Goal: Task Accomplishment & Management: Use online tool/utility

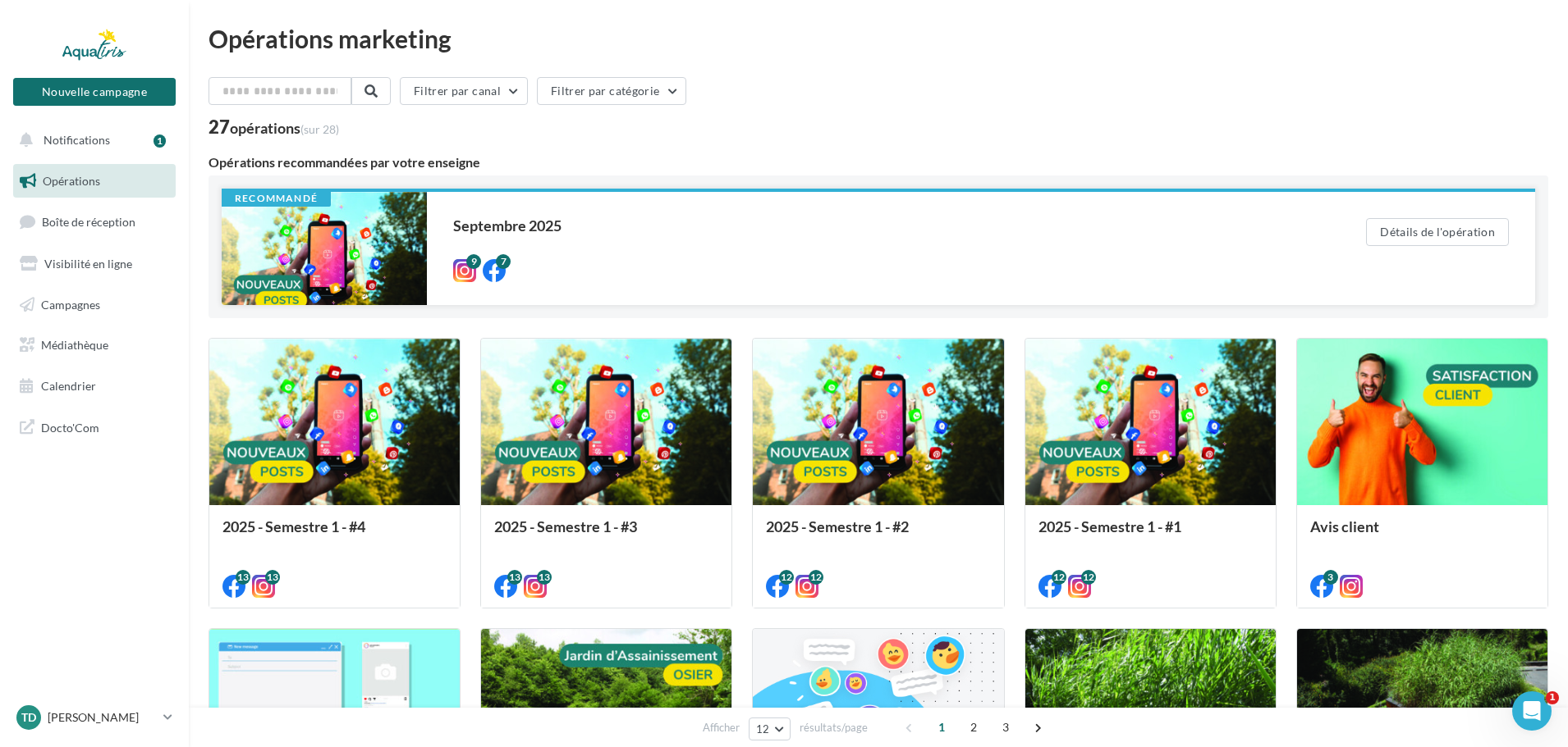
click at [340, 231] on div at bounding box center [324, 248] width 206 height 113
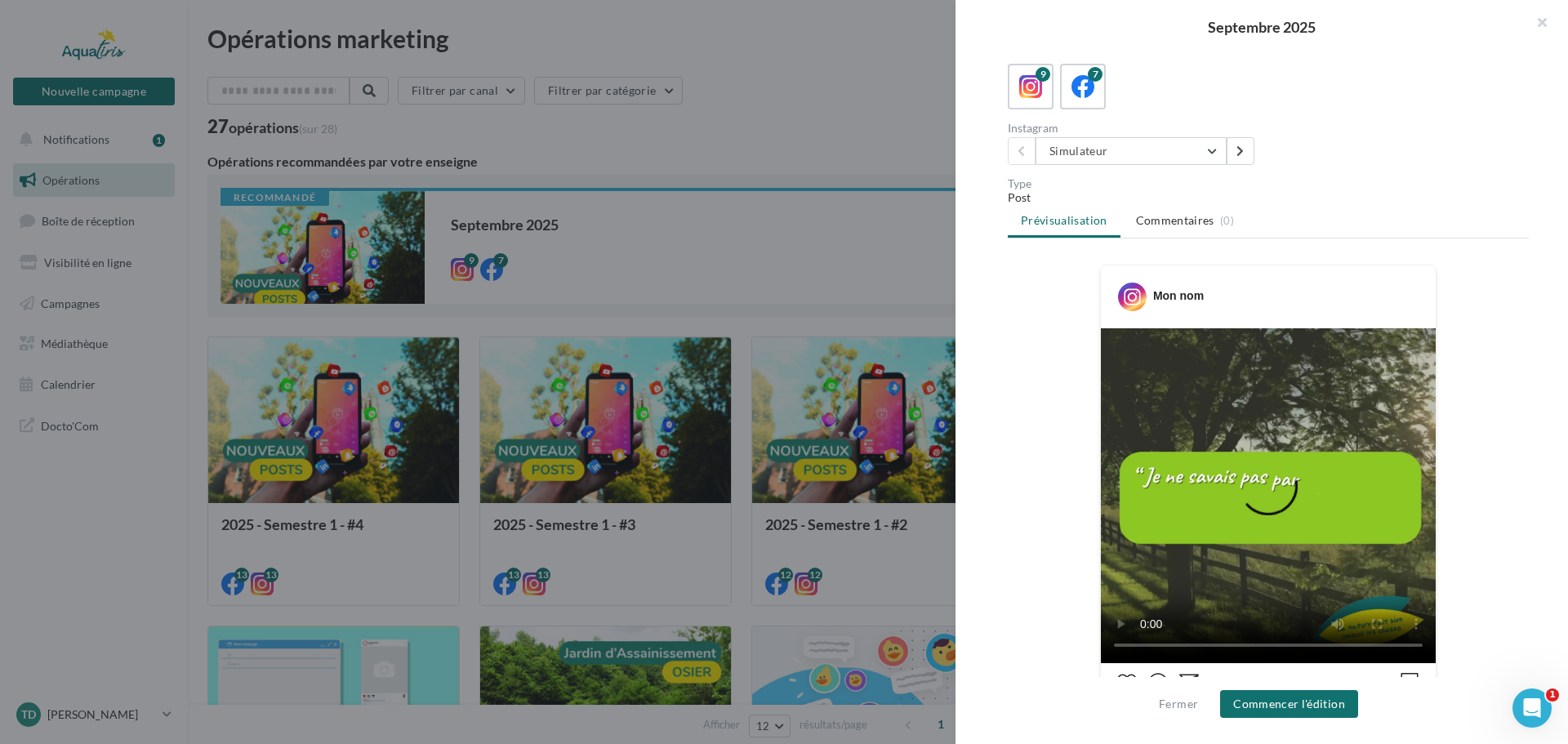
scroll to position [81, 0]
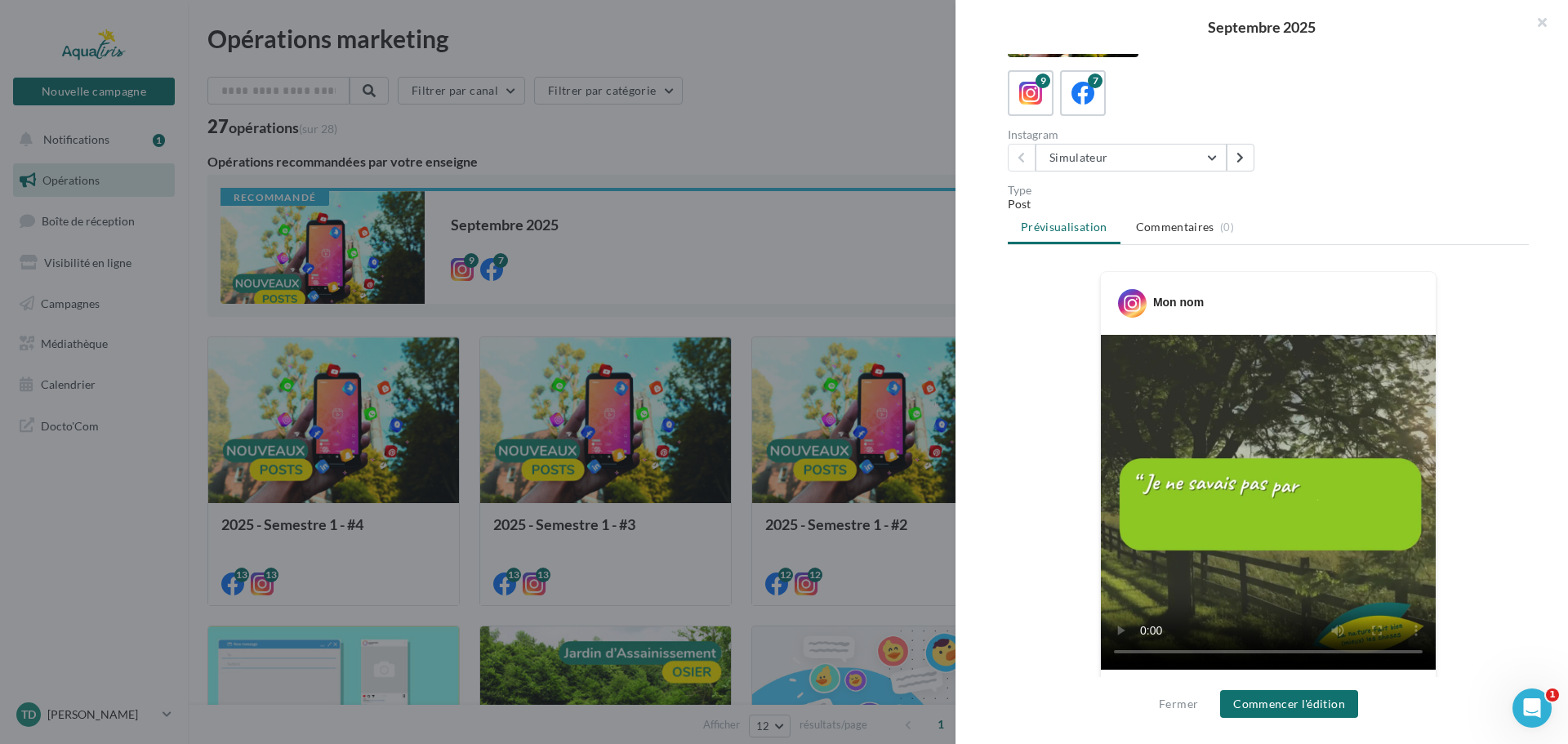
click at [1106, 173] on div "Description Non renseignée 9 7 Instagram Simulateur Simulateur Quel système cho…" at bounding box center [1268, 373] width 625 height 638
click at [1119, 155] on button "Simulateur" at bounding box center [1131, 157] width 191 height 28
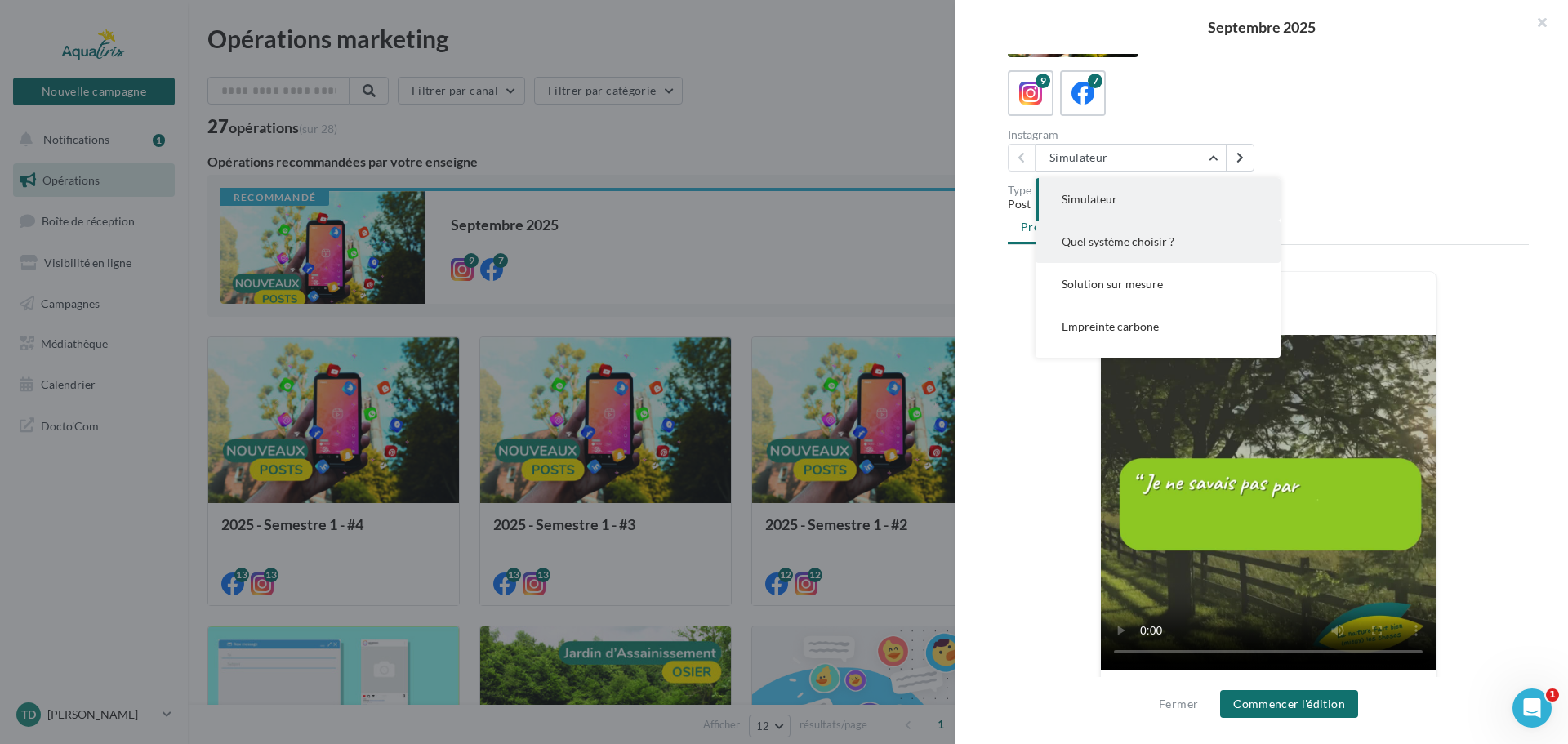
click at [1115, 234] on button "Quel système choisir ?" at bounding box center [1158, 242] width 245 height 43
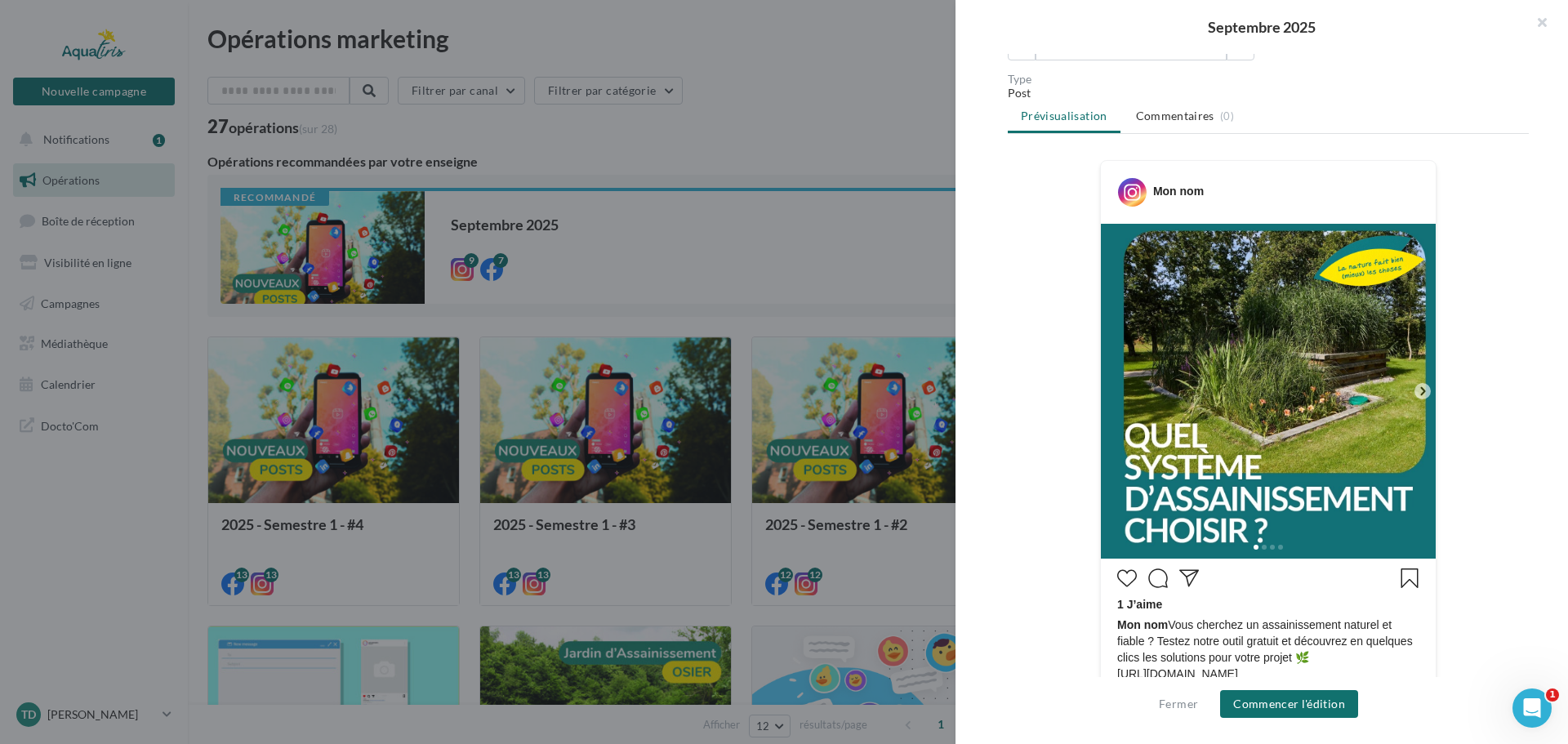
scroll to position [336, 0]
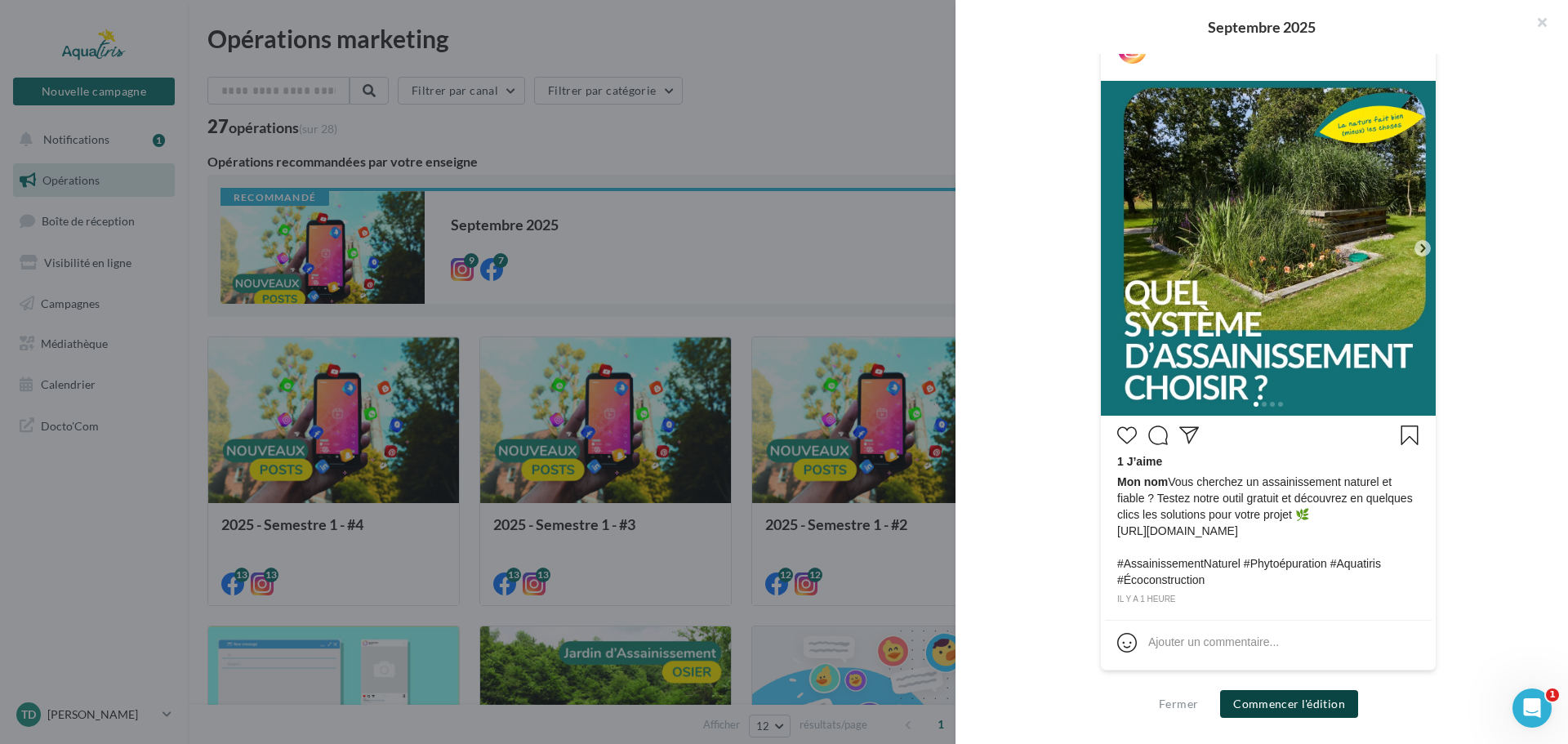
click at [1289, 708] on button "Commencer l'édition" at bounding box center [1289, 704] width 138 height 28
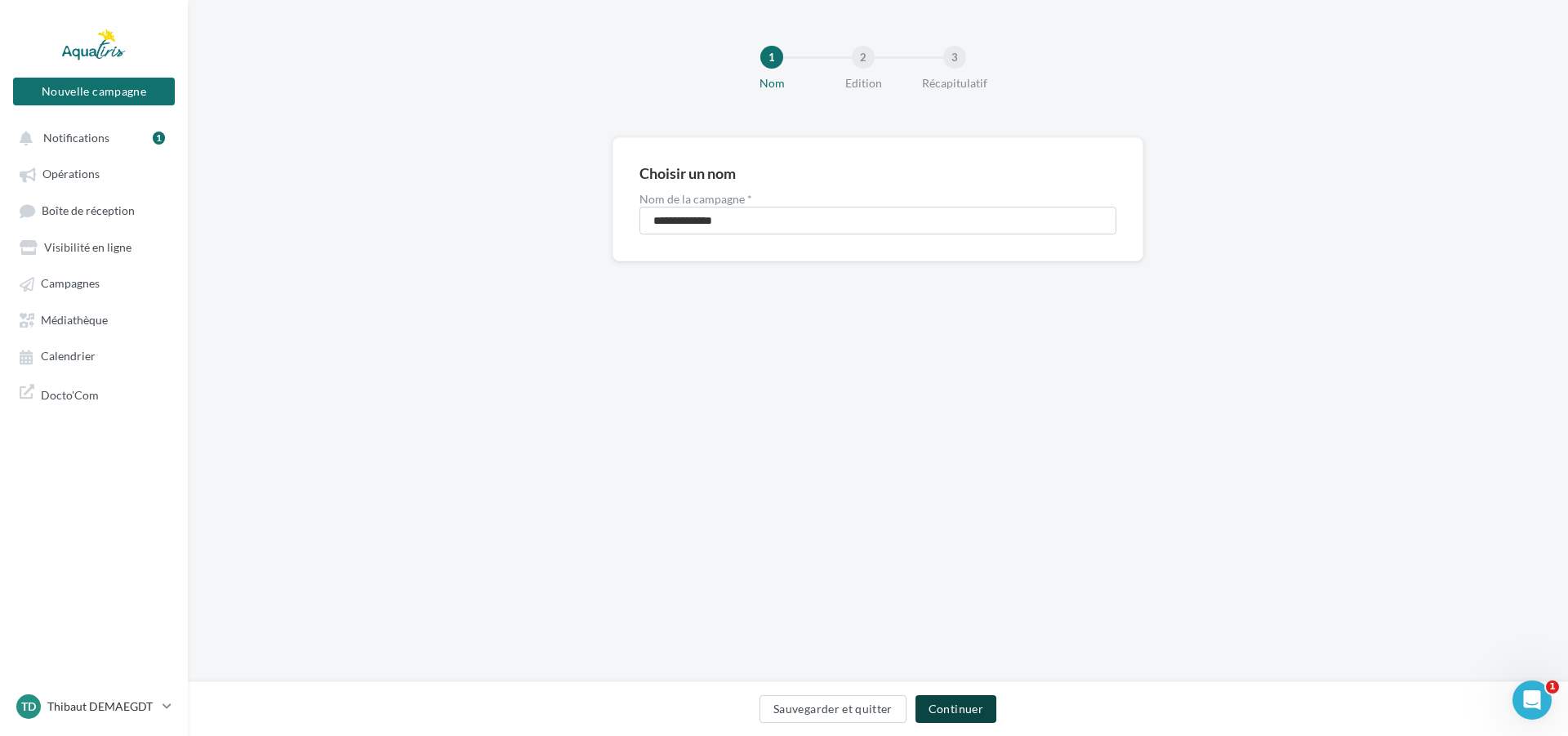
click at [948, 701] on button "Continuer" at bounding box center [955, 709] width 80 height 28
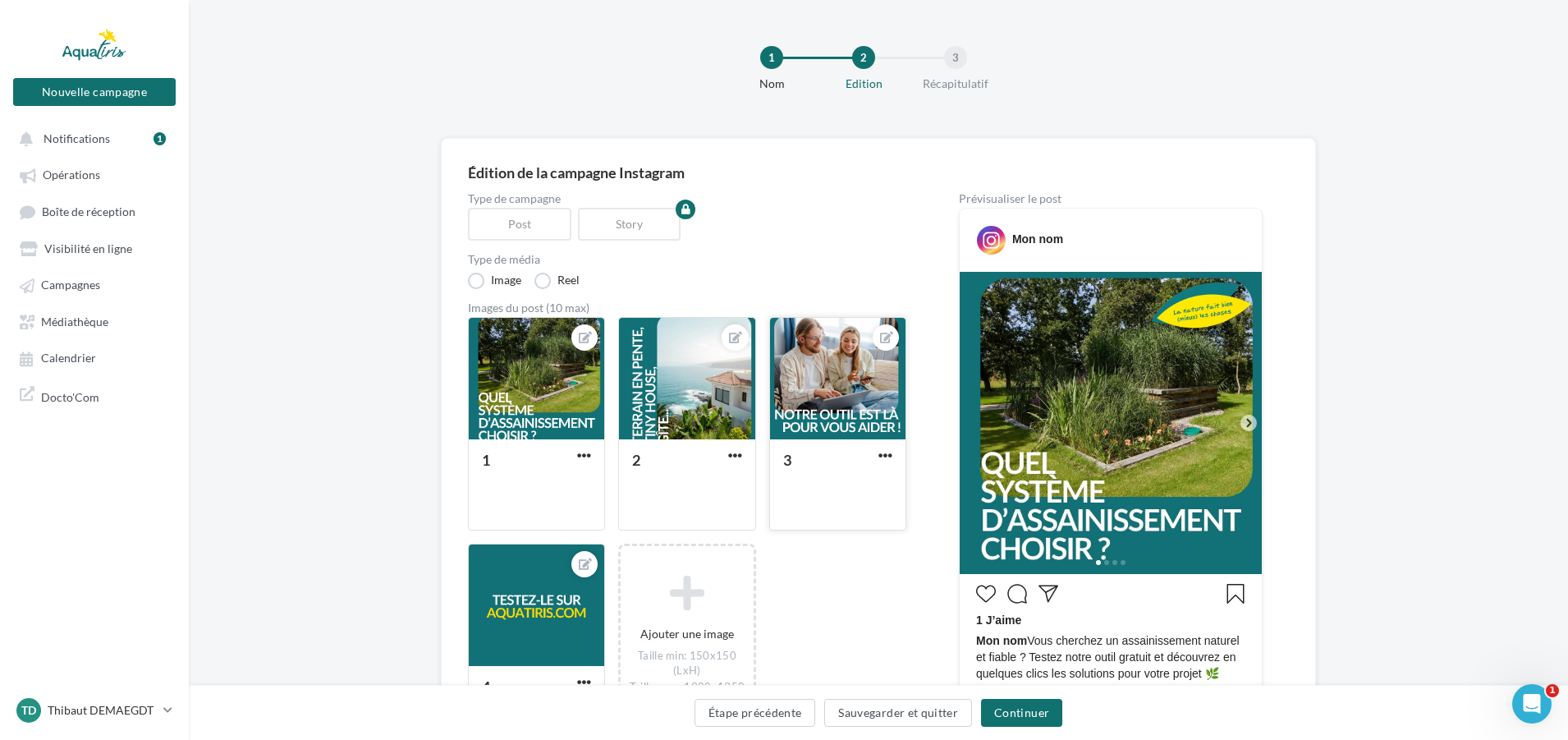
click at [829, 374] on div at bounding box center [837, 379] width 135 height 123
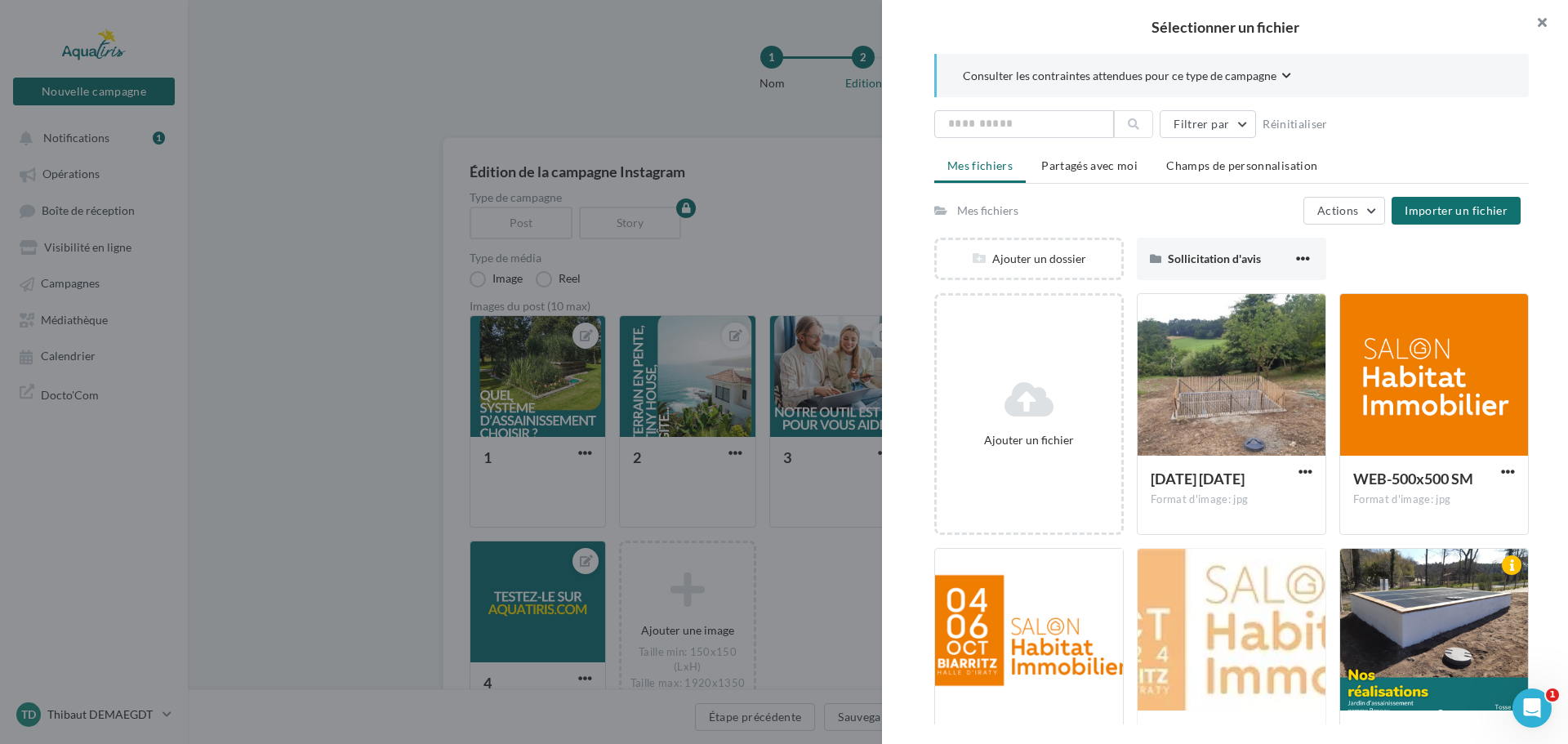
click at [1540, 25] on button "button" at bounding box center [1535, 24] width 65 height 49
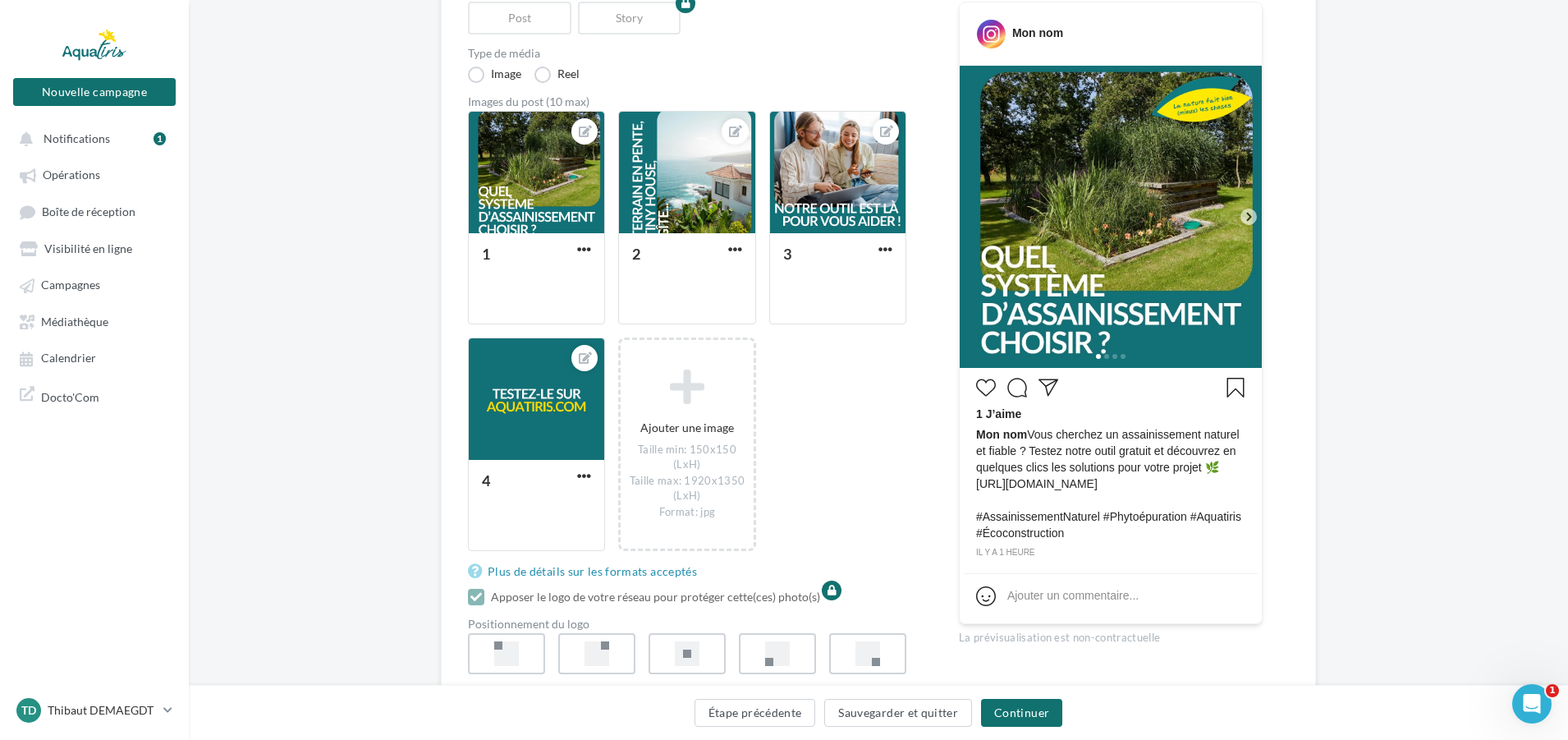
scroll to position [247, 0]
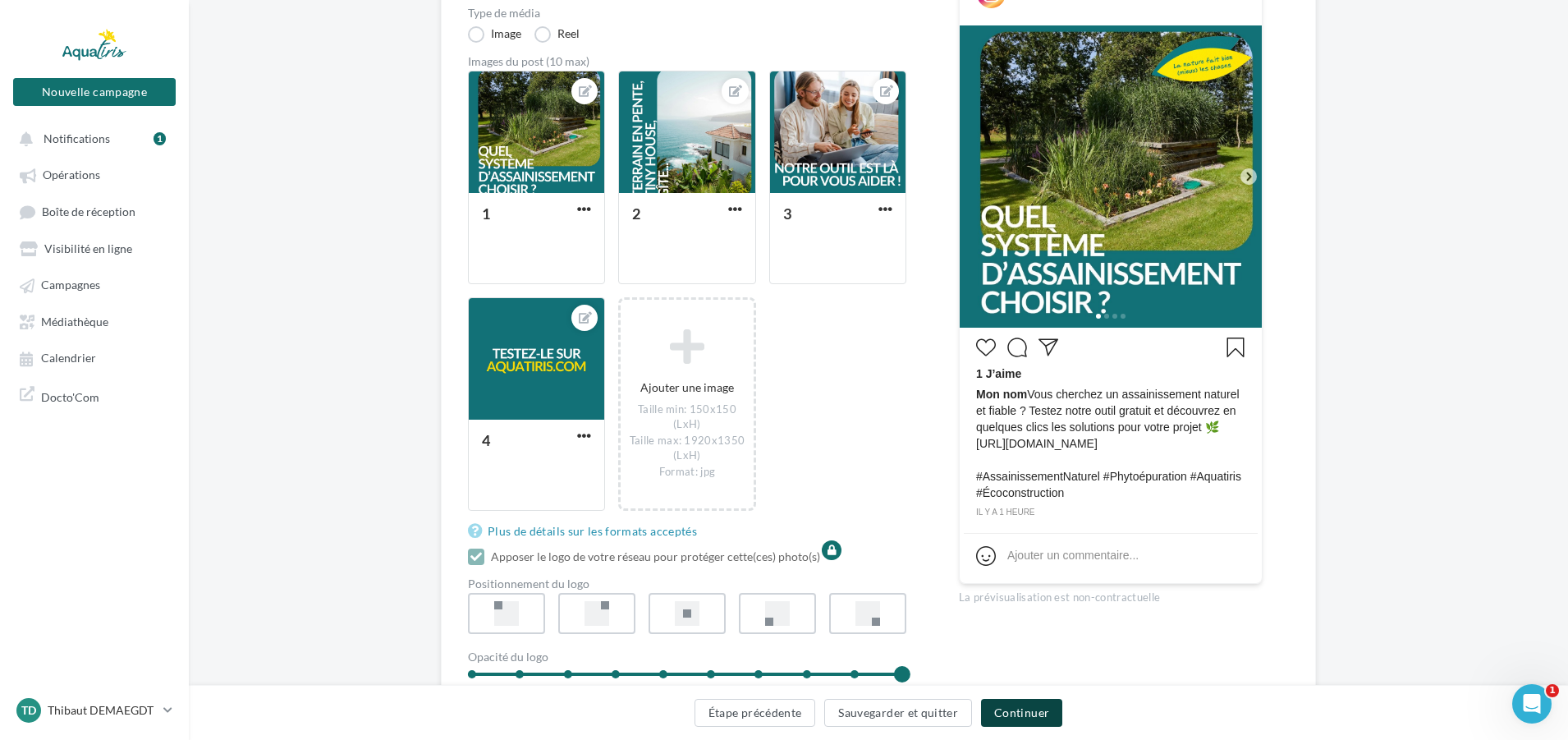
click at [1043, 713] on button "Continuer" at bounding box center [1021, 713] width 81 height 28
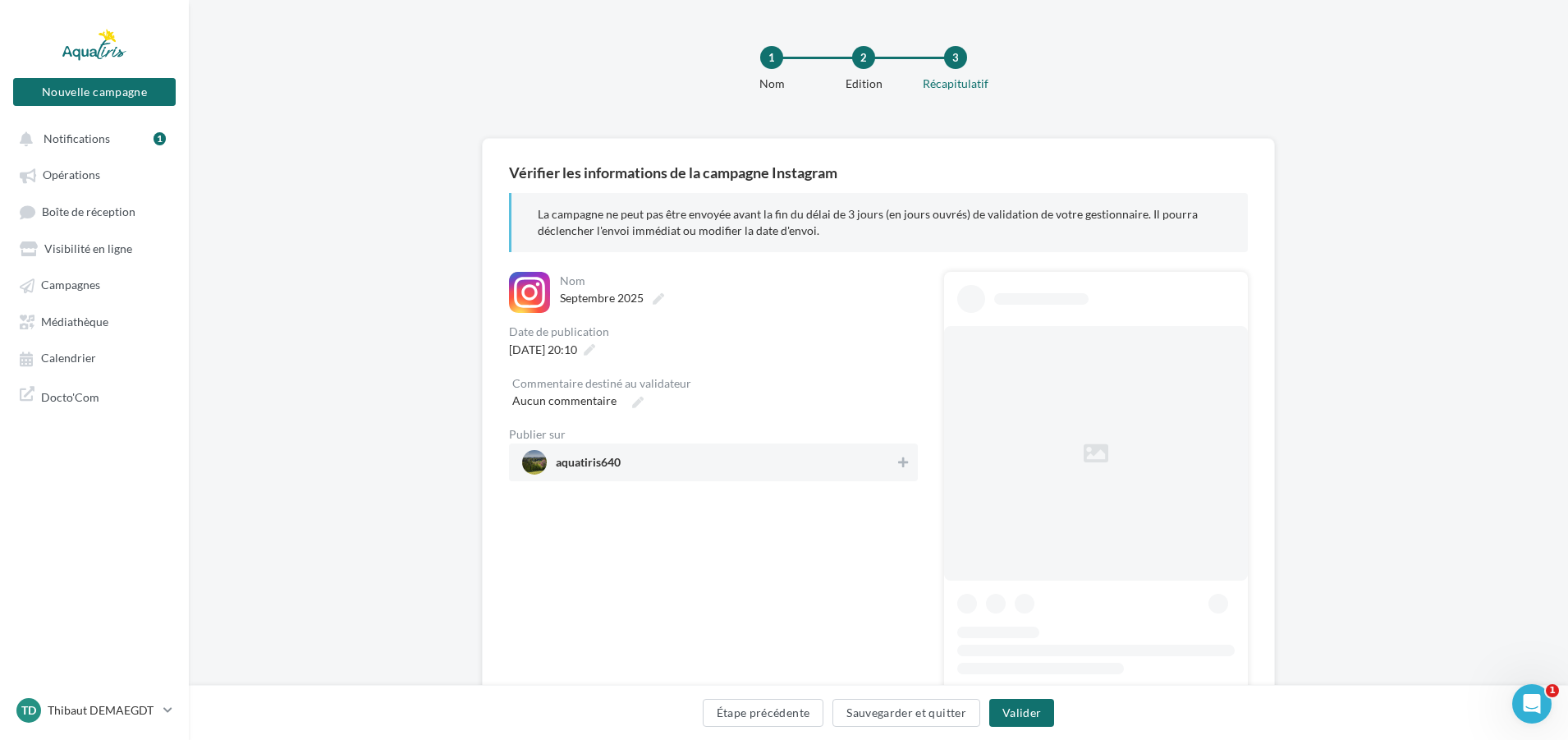
click at [636, 470] on span "aquatiris640" at bounding box center [708, 462] width 372 height 24
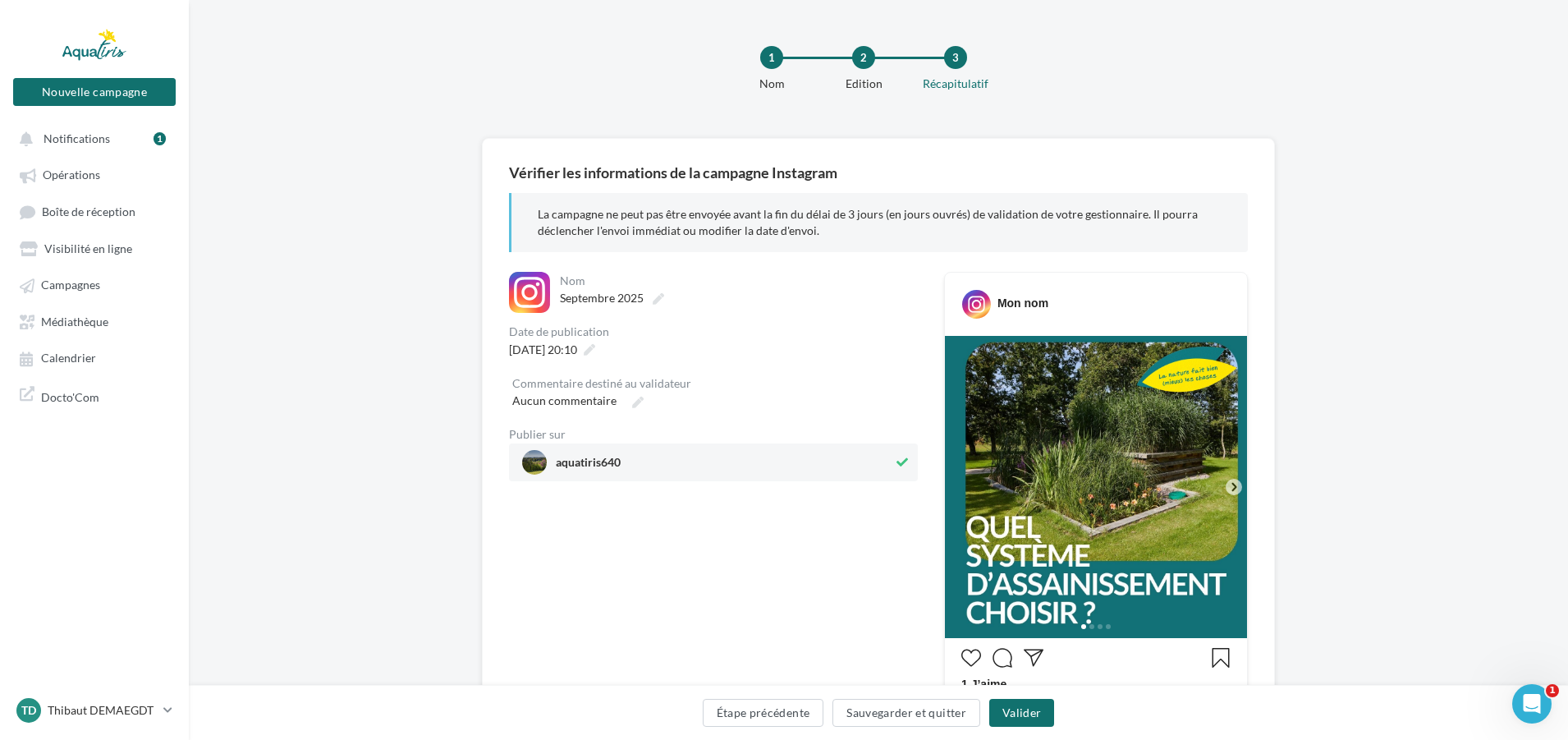
click at [625, 455] on span "aquatiris640" at bounding box center [708, 462] width 371 height 24
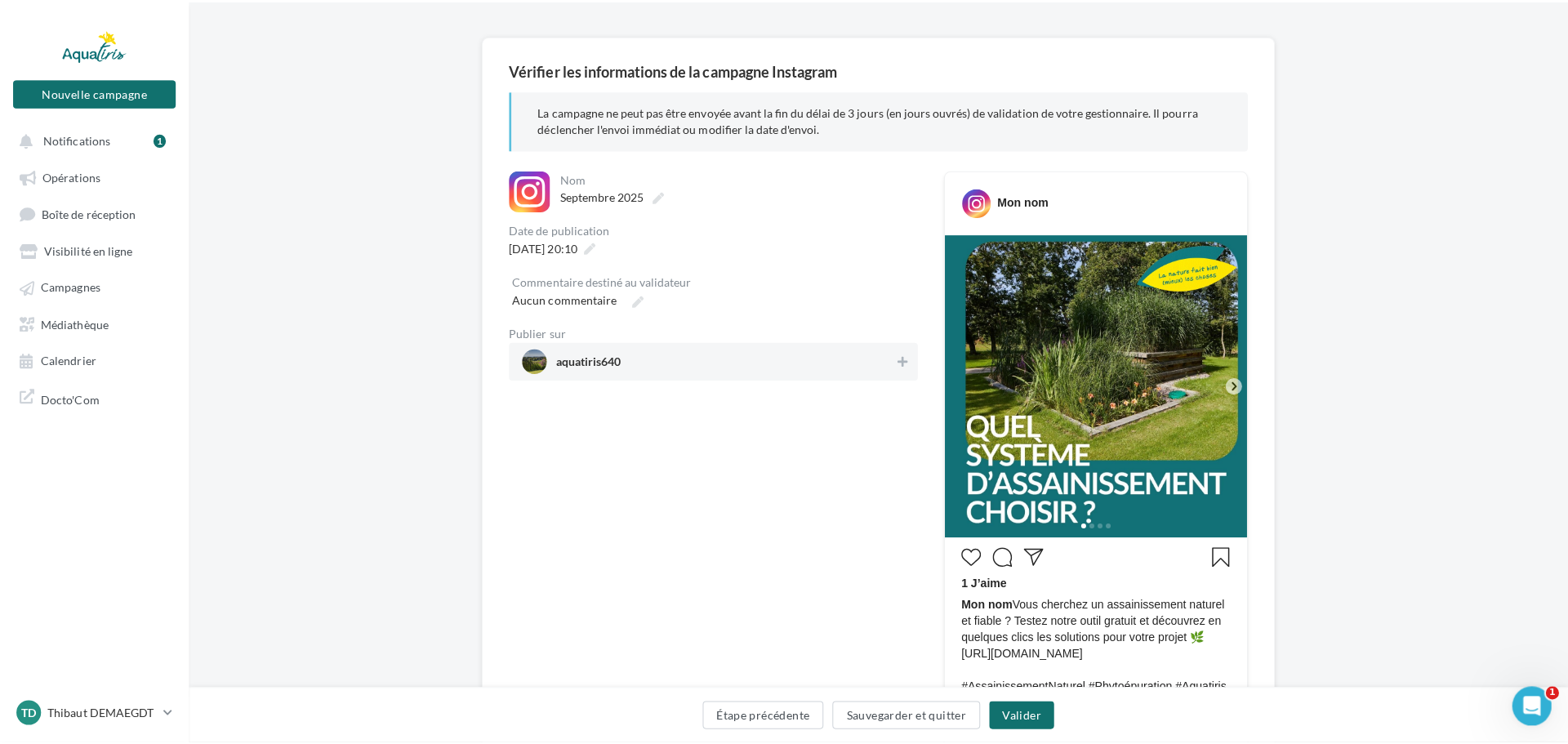
scroll to position [147, 0]
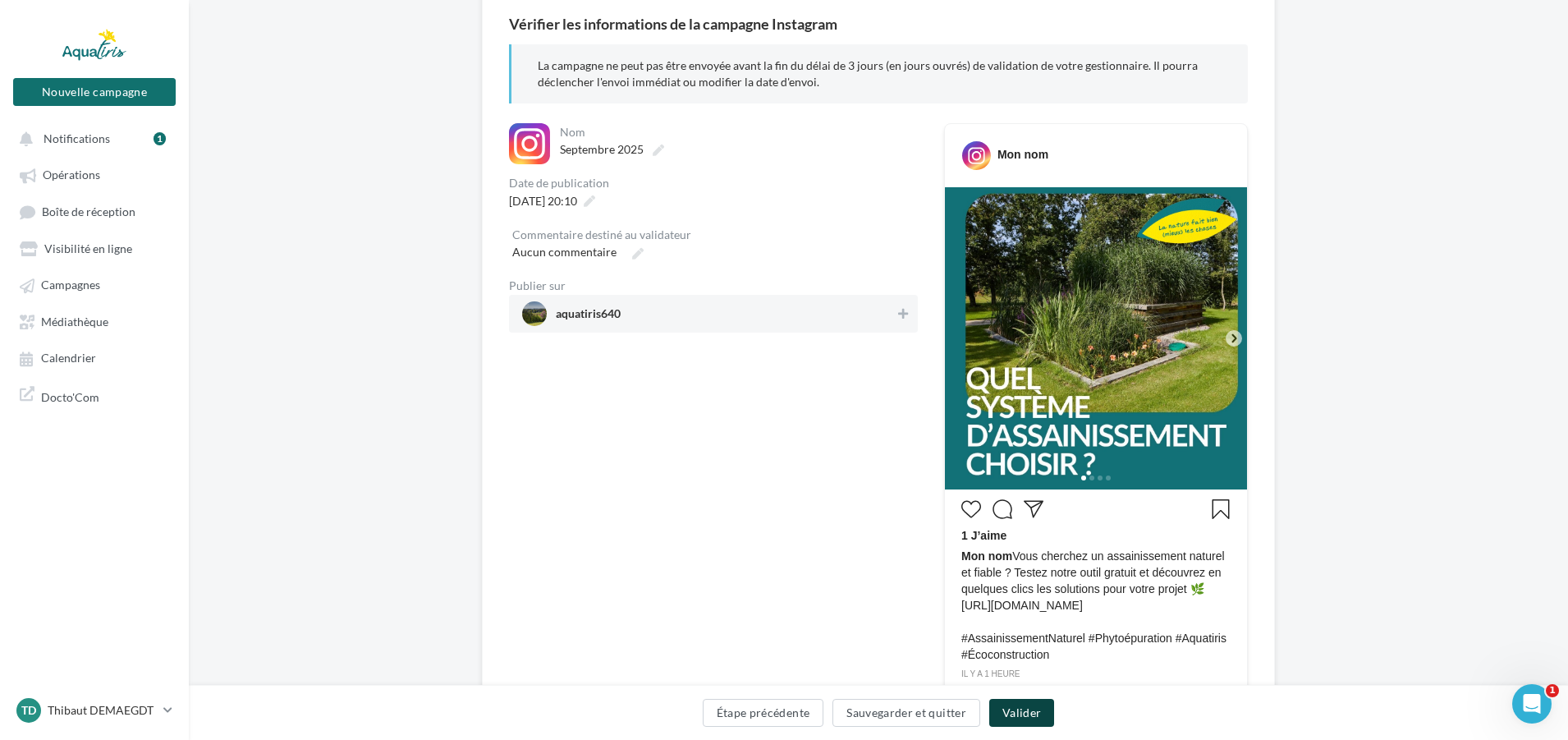
click at [1026, 719] on button "Valider" at bounding box center [1021, 713] width 65 height 28
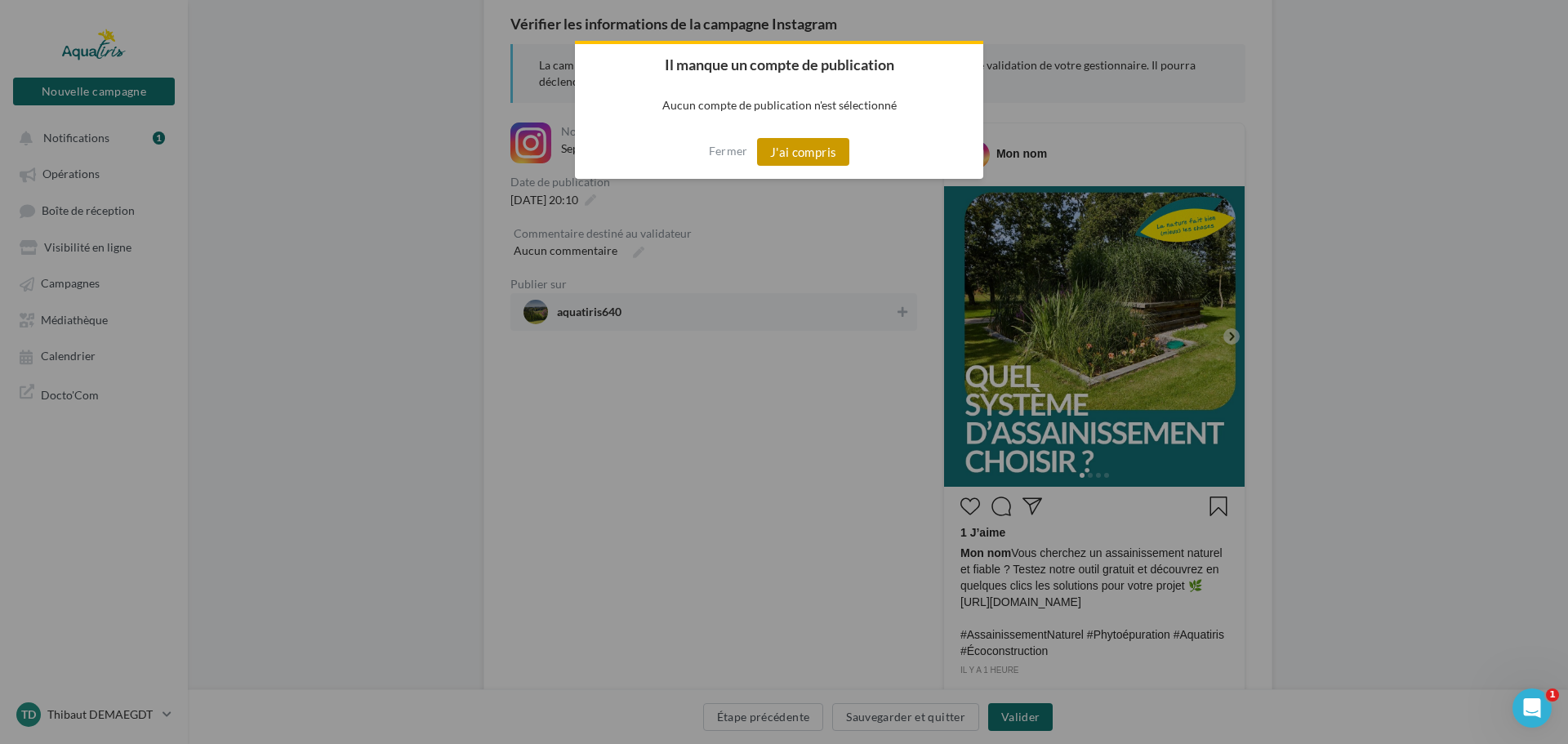
click at [800, 147] on button "J'ai compris" at bounding box center [804, 151] width 93 height 28
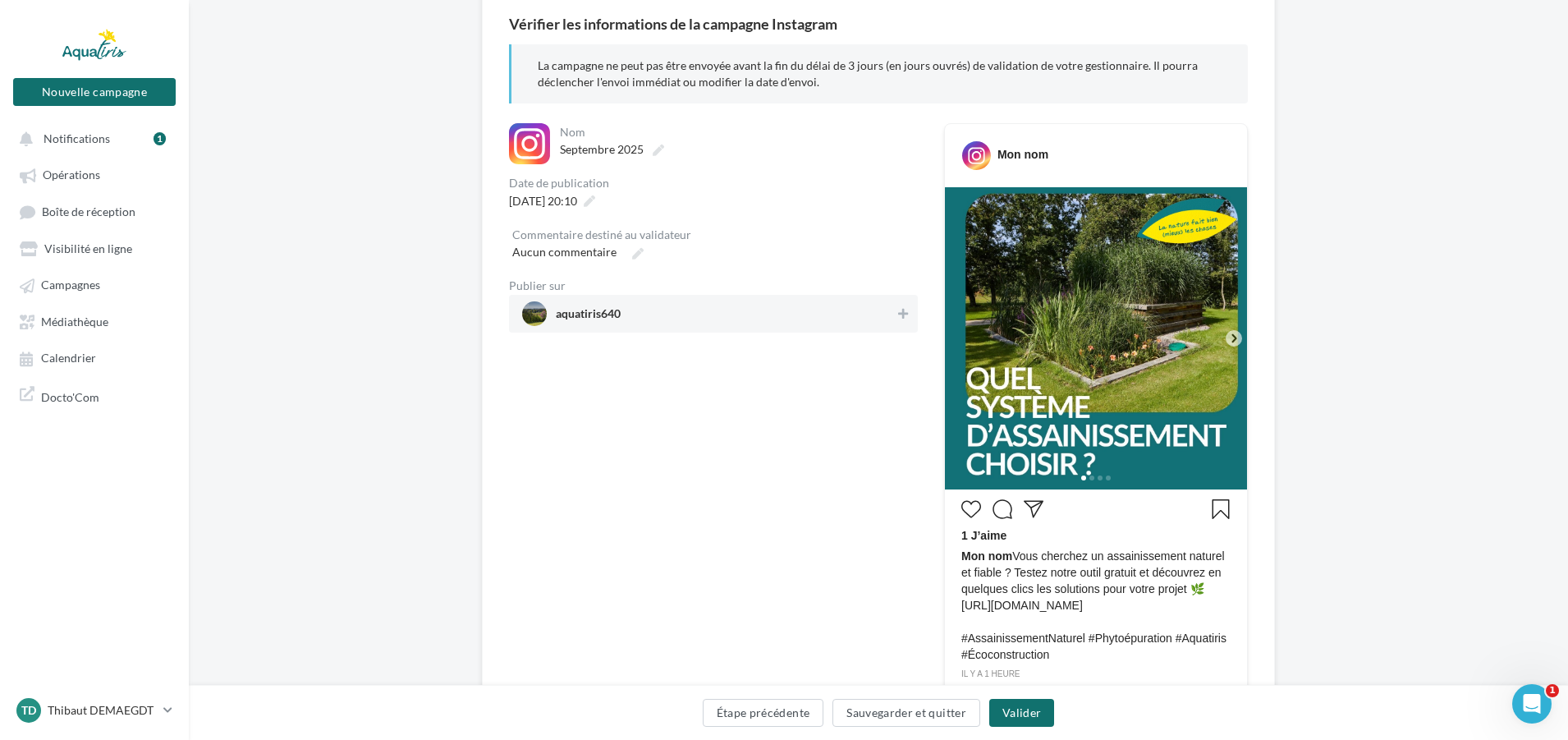
click at [656, 311] on span "aquatiris640" at bounding box center [708, 313] width 372 height 24
click at [1013, 715] on button "Valider" at bounding box center [1021, 713] width 65 height 28
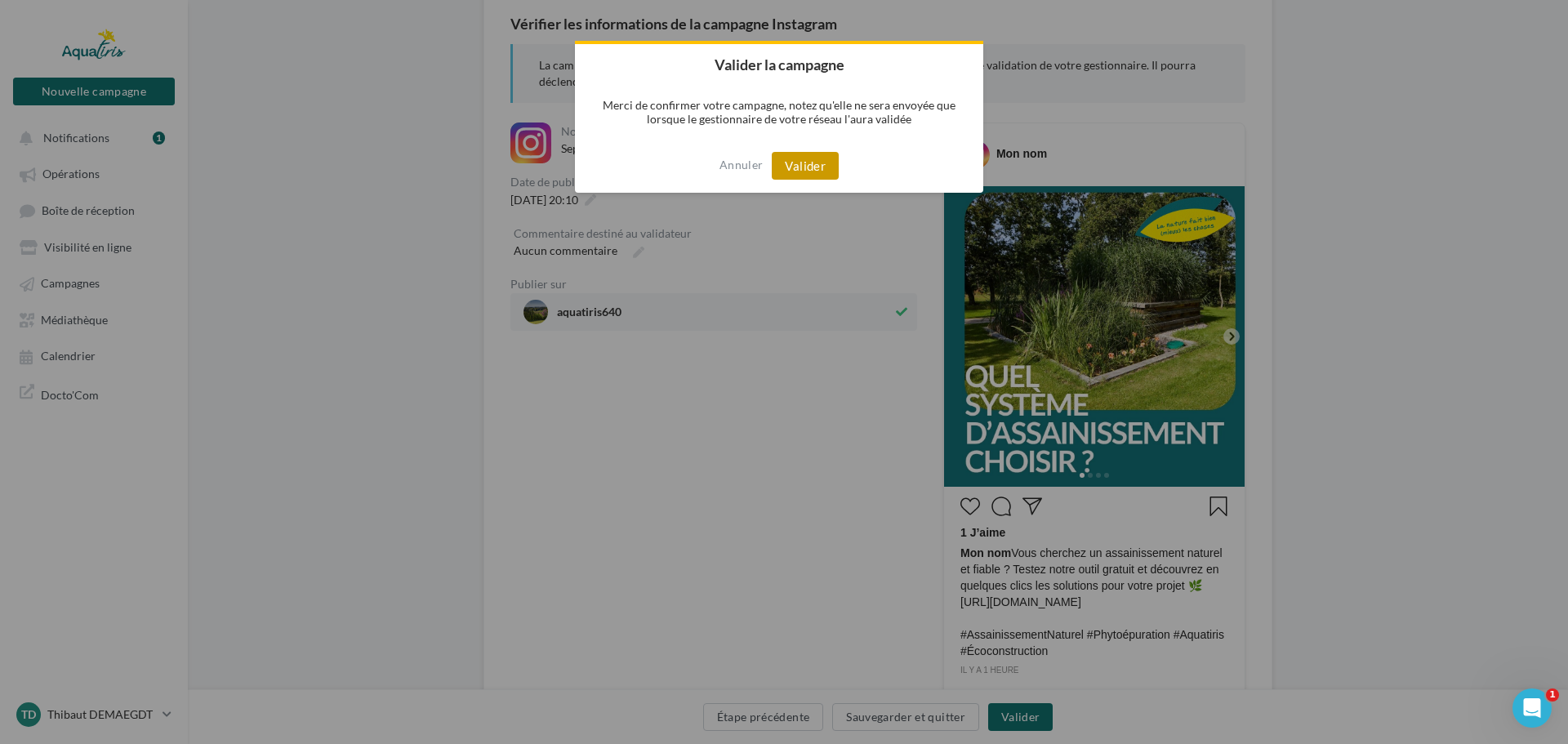
drag, startPoint x: 816, startPoint y: 159, endPoint x: 806, endPoint y: 168, distance: 13.5
click at [816, 160] on button "Valider" at bounding box center [805, 166] width 67 height 28
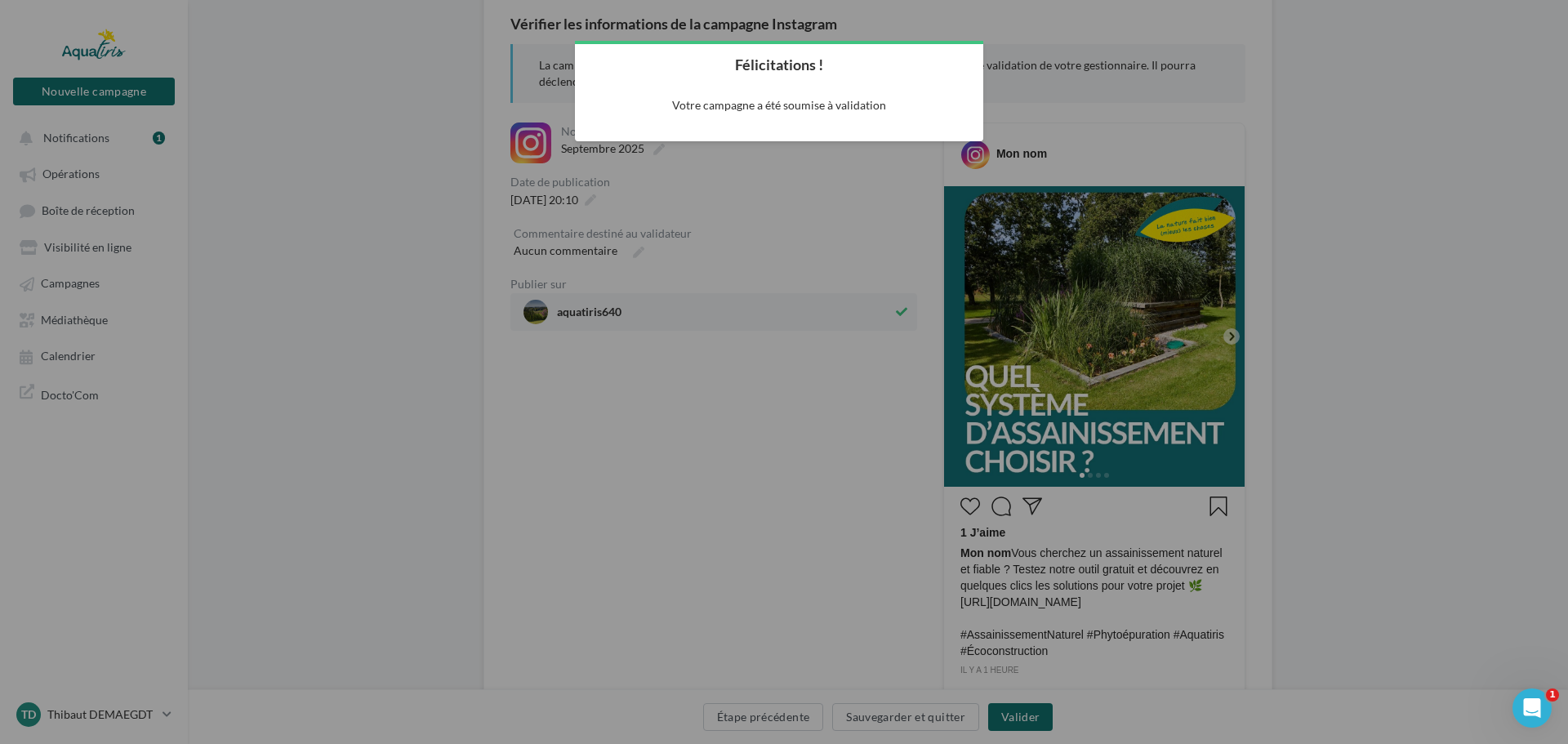
click at [803, 220] on div at bounding box center [784, 372] width 1568 height 744
drag, startPoint x: 663, startPoint y: 419, endPoint x: 625, endPoint y: 406, distance: 40.2
click at [664, 420] on div at bounding box center [784, 372] width 1568 height 744
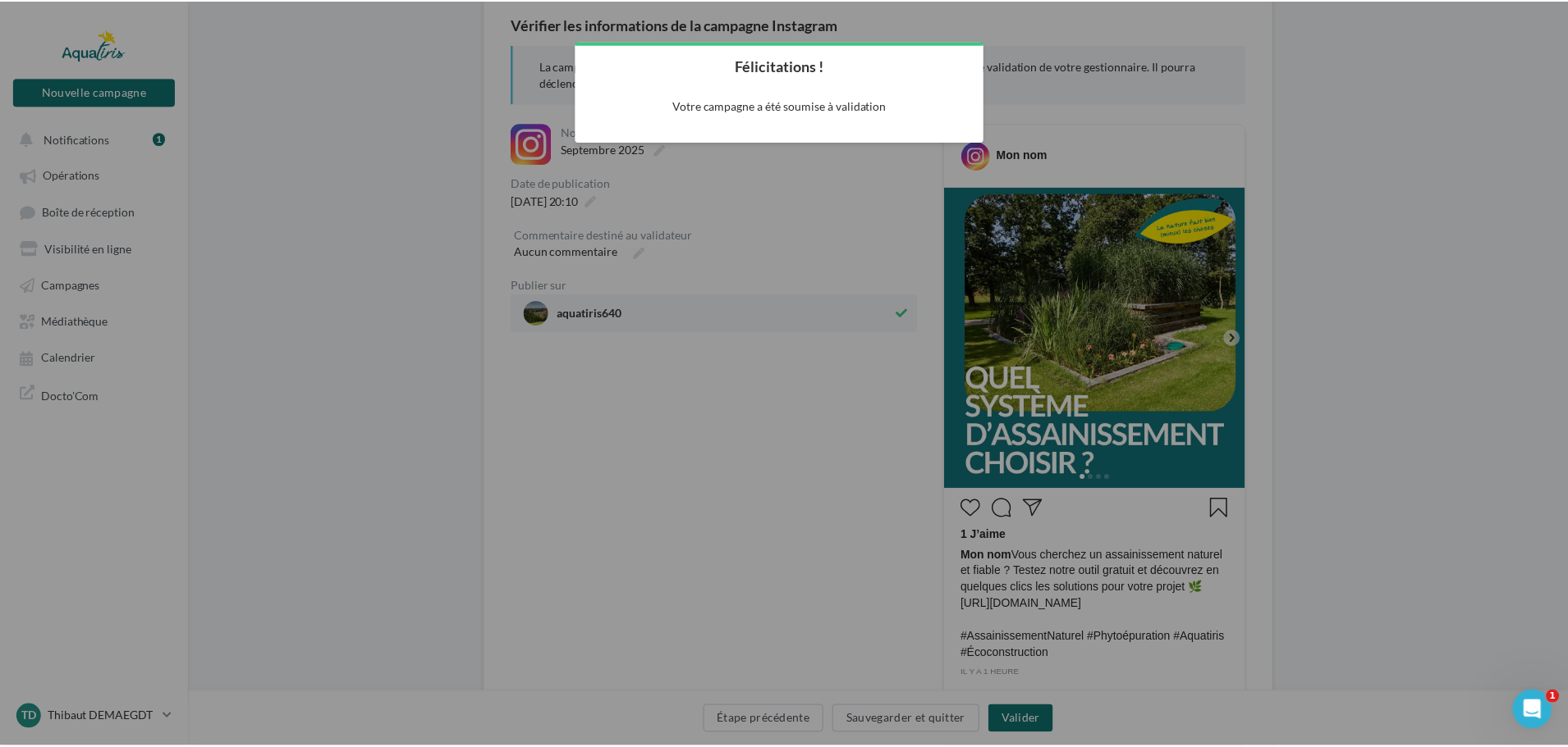
scroll to position [26, 0]
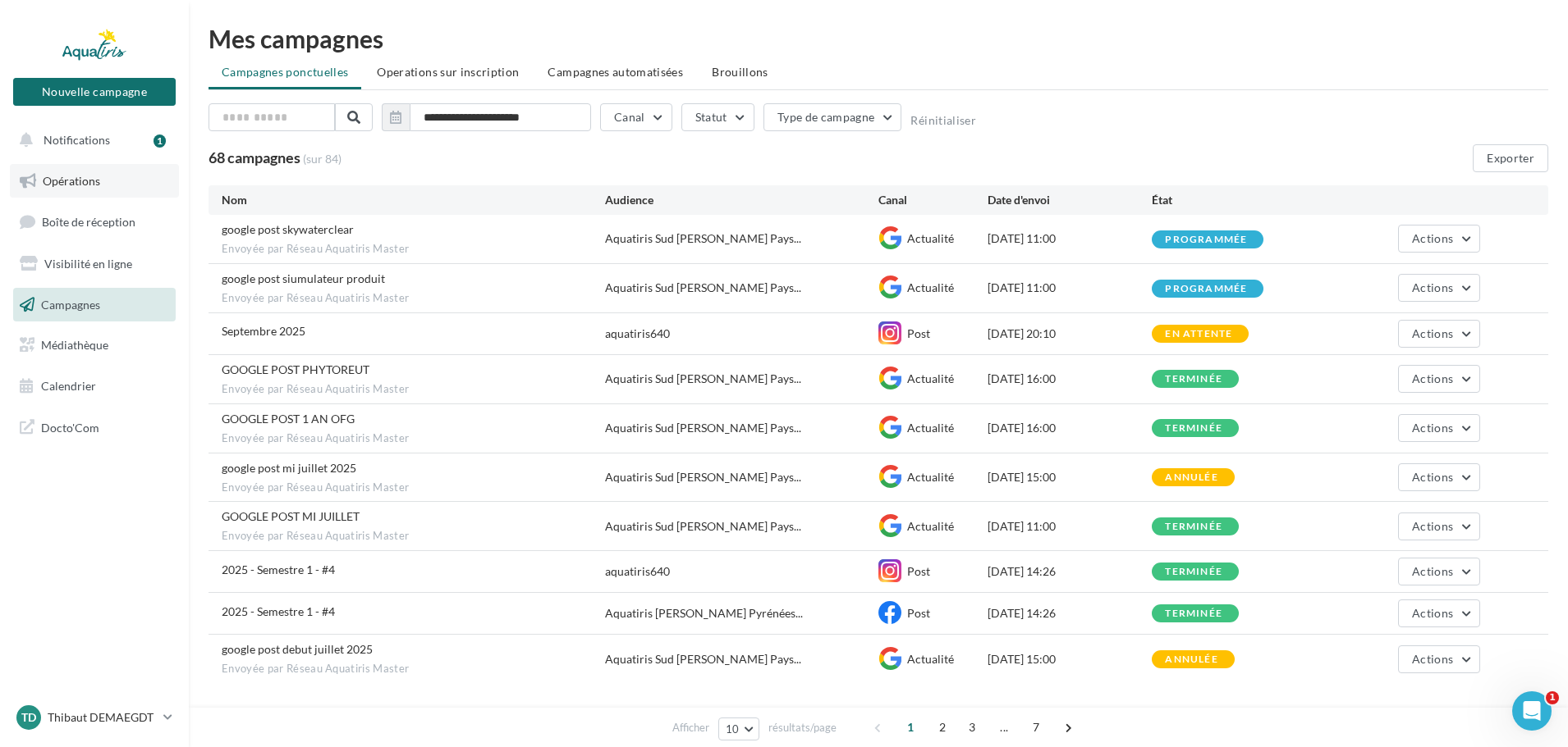
click at [86, 195] on link "Opérations" at bounding box center [95, 180] width 170 height 34
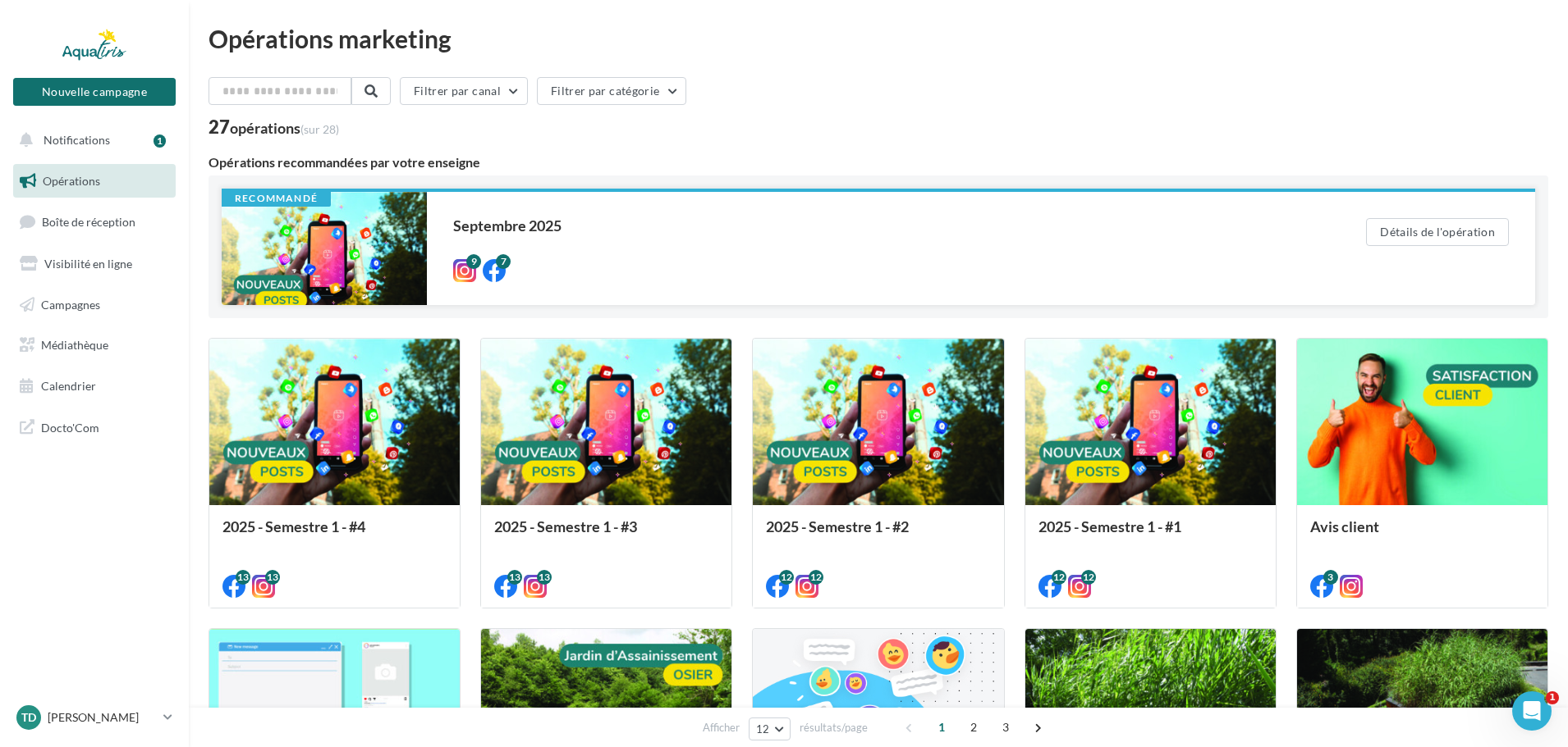
click at [367, 266] on div at bounding box center [324, 248] width 206 height 113
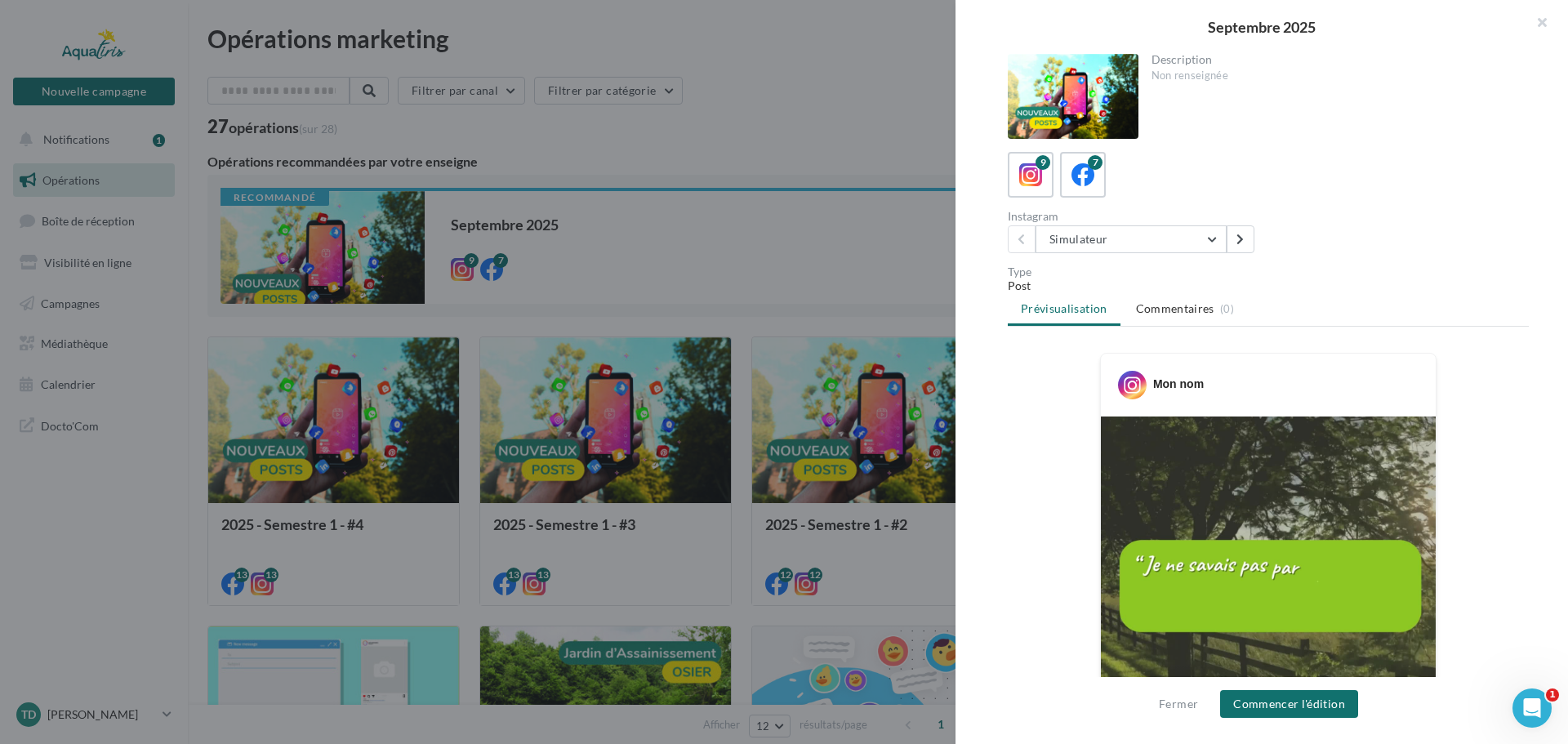
click at [1110, 169] on div "9 7" at bounding box center [1267, 175] width 521 height 46
click at [1091, 178] on icon at bounding box center [1083, 175] width 23 height 23
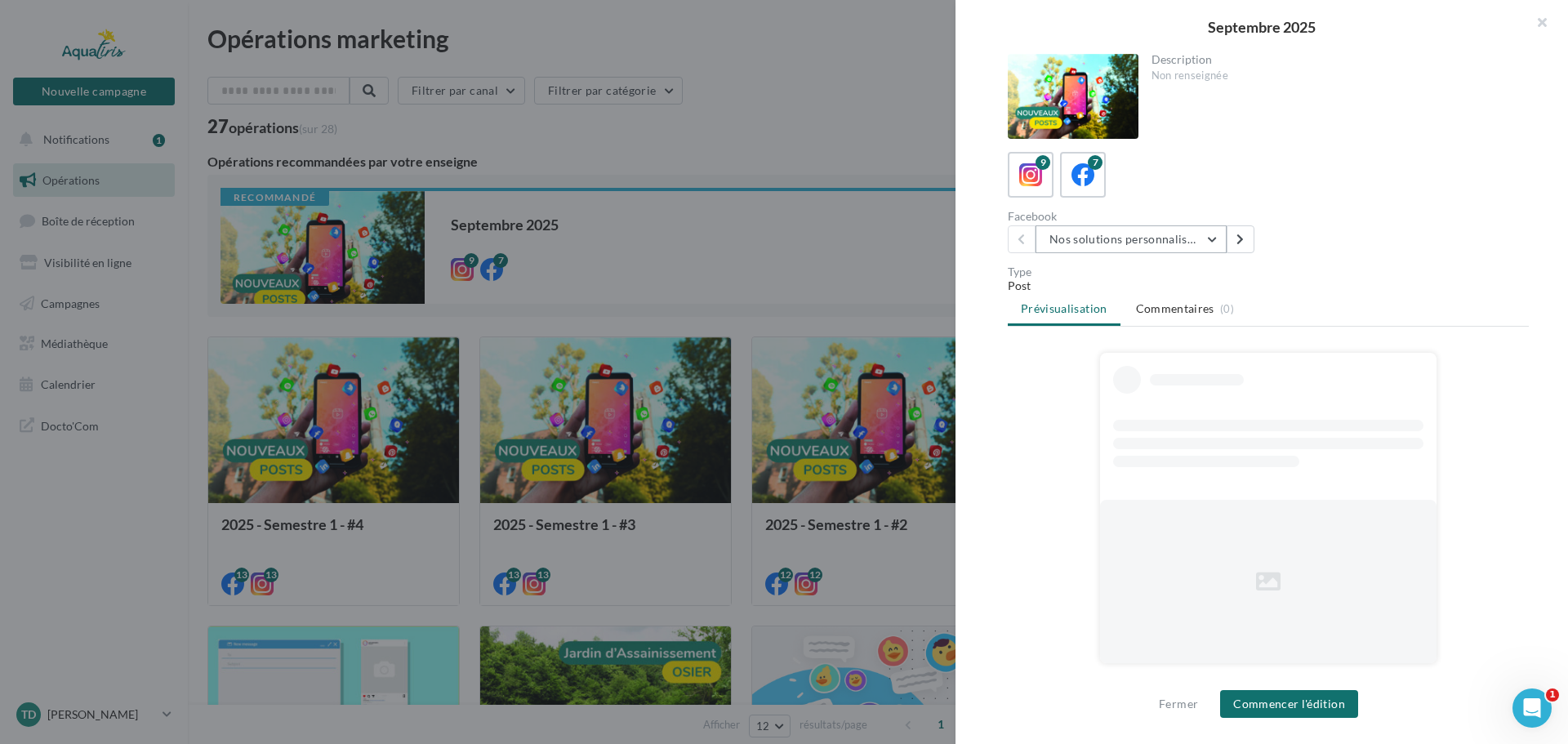
click at [1103, 241] on button "Nos solutions personnalisées" at bounding box center [1131, 239] width 191 height 28
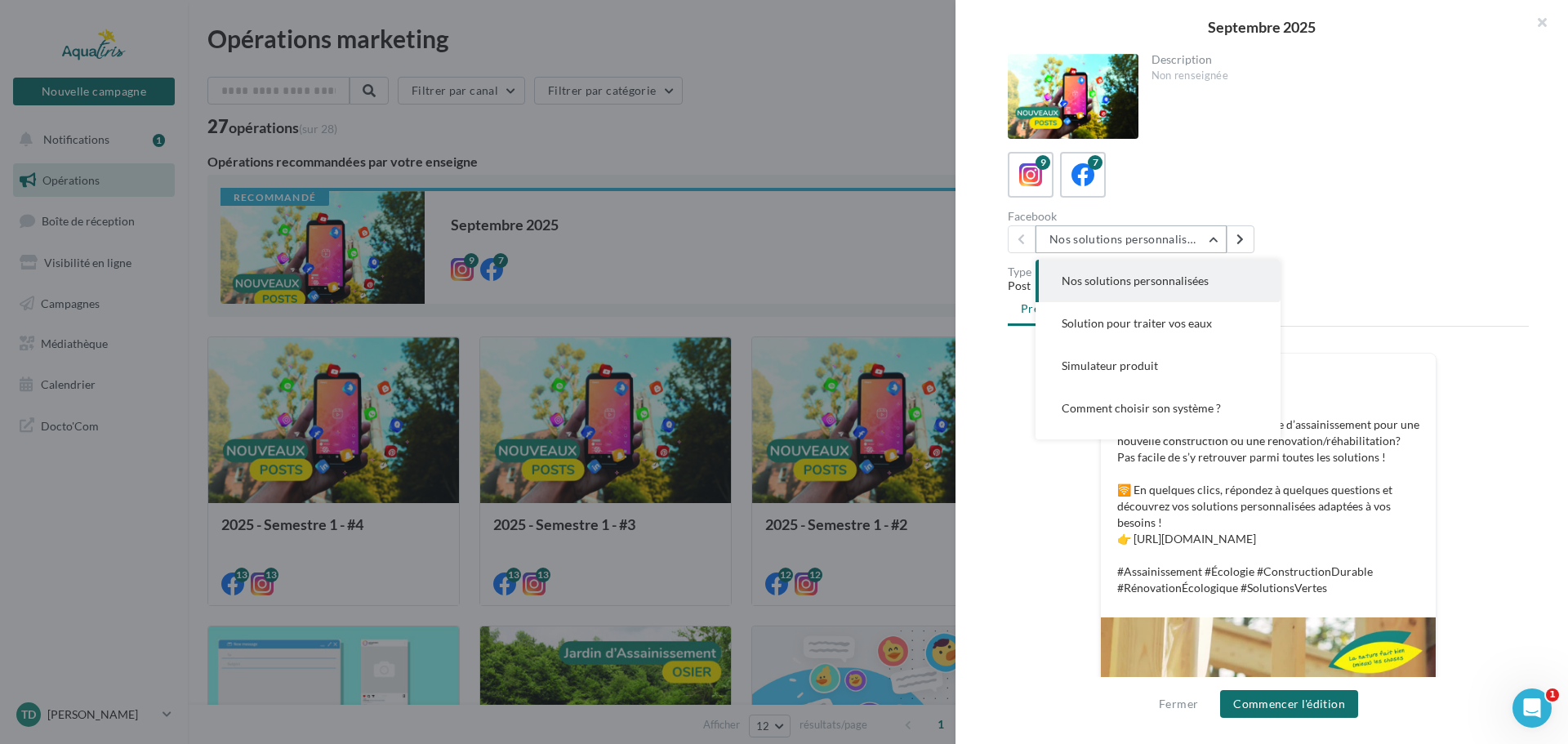
click at [1103, 241] on button "Nos solutions personnalisées" at bounding box center [1131, 239] width 191 height 28
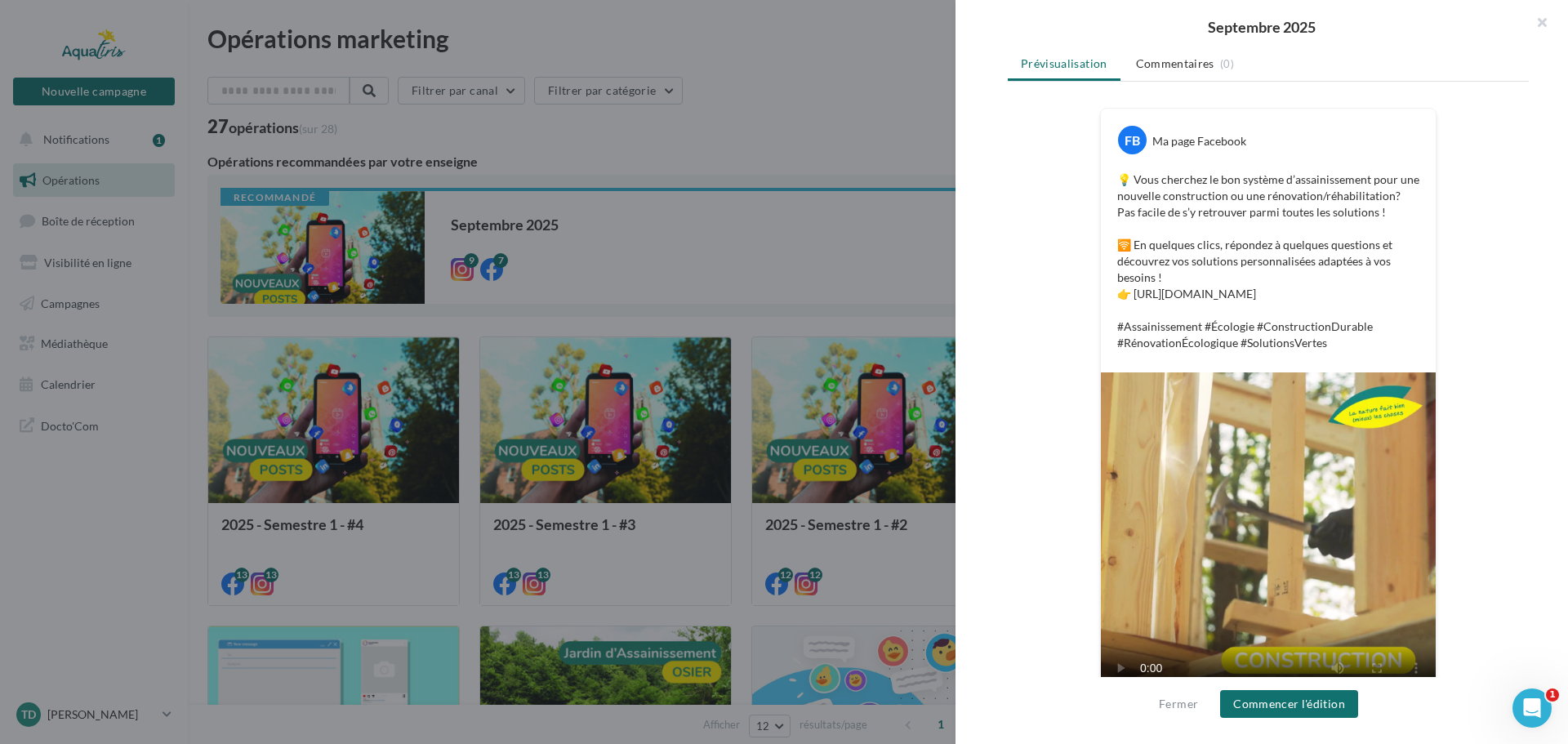
scroll to position [299, 0]
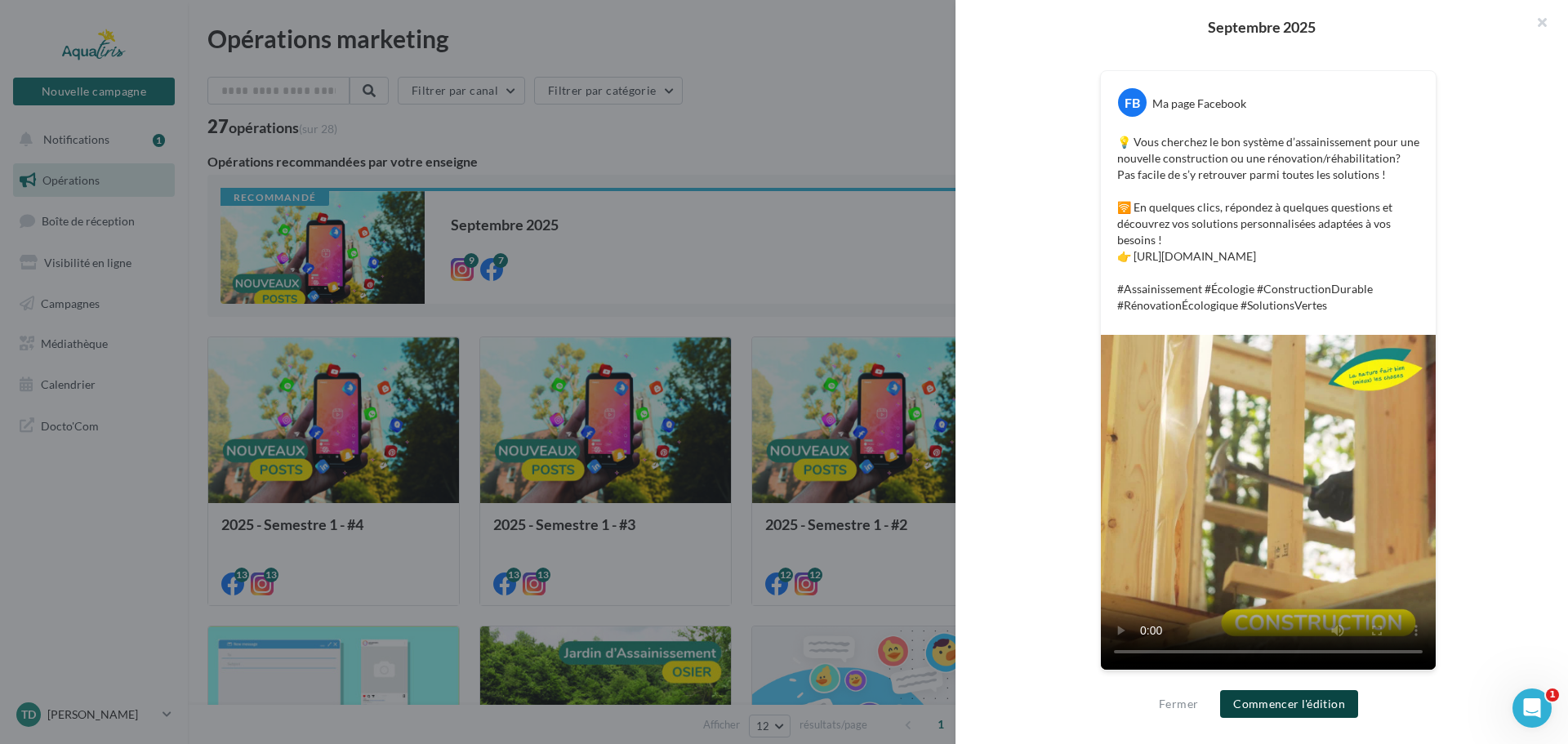
click at [1280, 715] on button "Commencer l'édition" at bounding box center [1289, 704] width 138 height 28
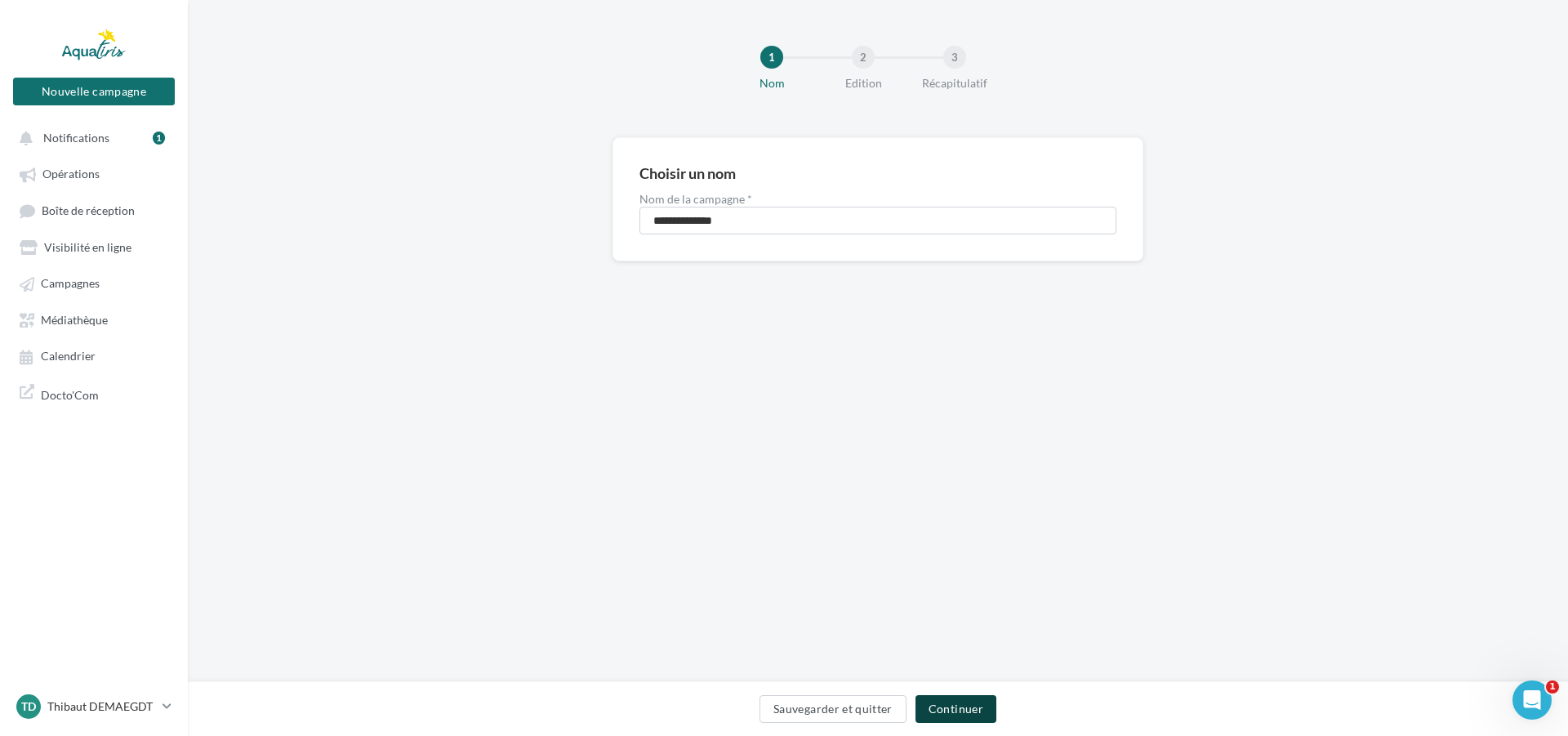
click at [965, 705] on button "Continuer" at bounding box center [955, 709] width 80 height 28
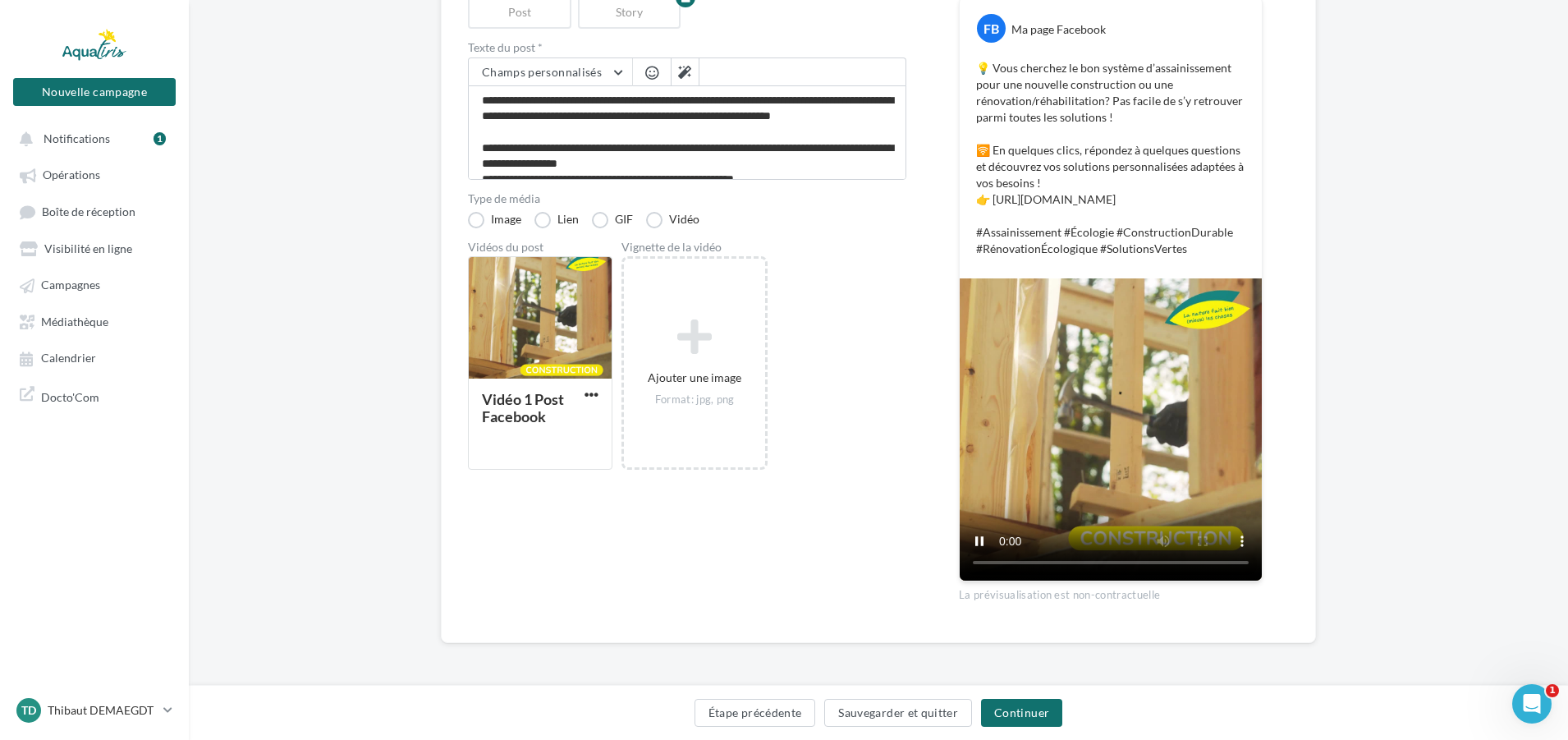
scroll to position [228, 0]
click at [1032, 709] on button "Continuer" at bounding box center [1021, 713] width 81 height 28
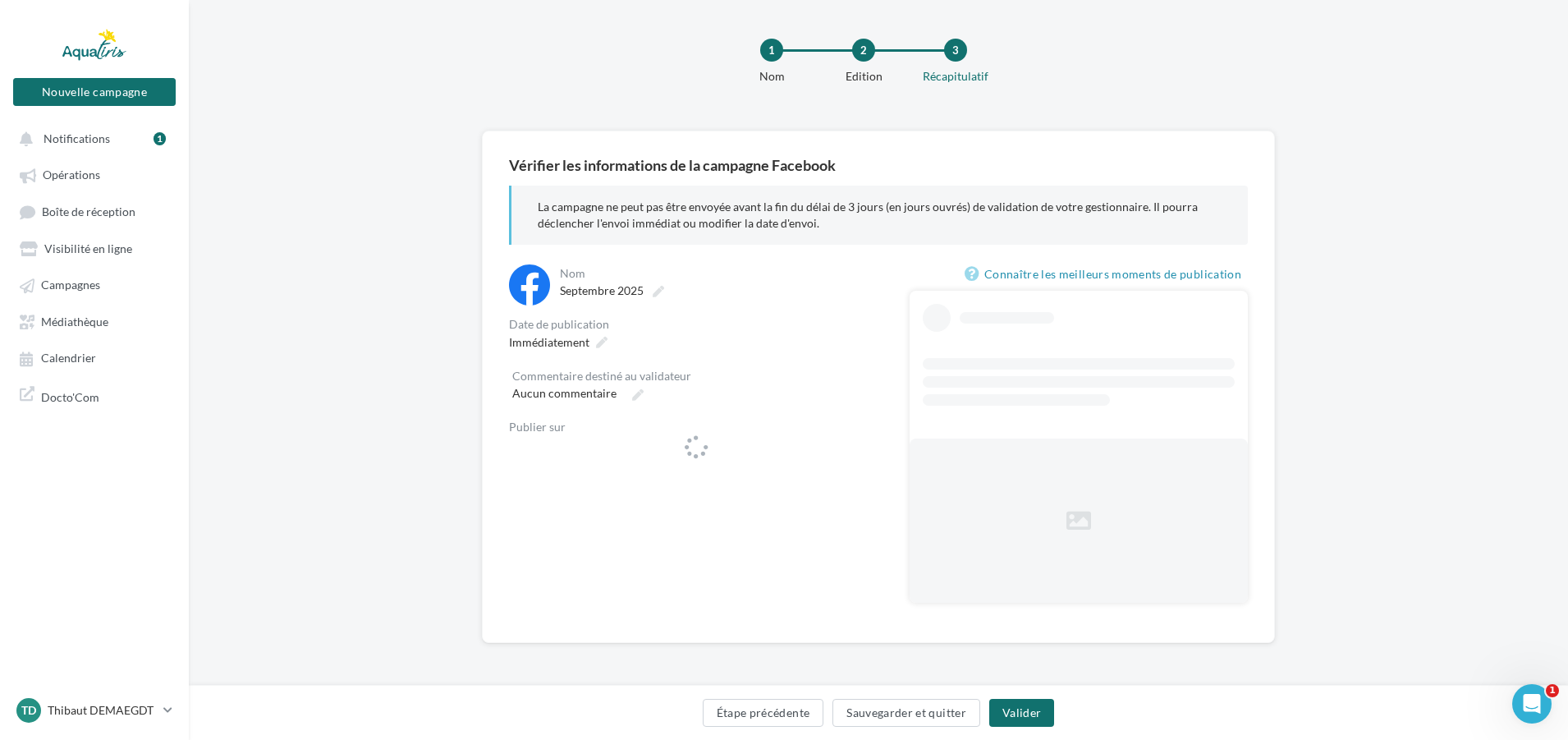
scroll to position [8, 0]
drag, startPoint x: 654, startPoint y: 405, endPoint x: 689, endPoint y: 482, distance: 84.6
click at [659, 411] on div "**********" at bounding box center [696, 369] width 374 height 210
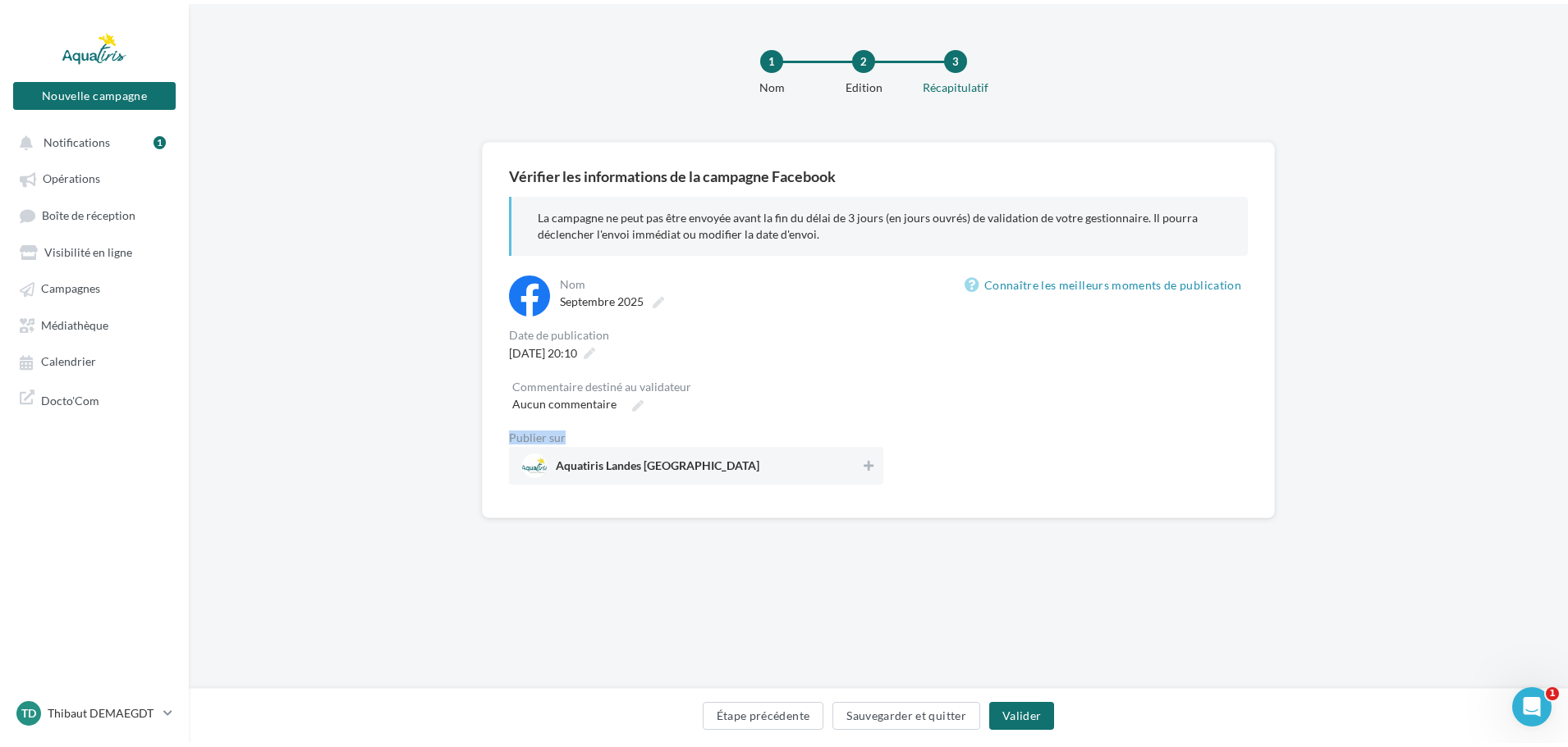
scroll to position [0, 0]
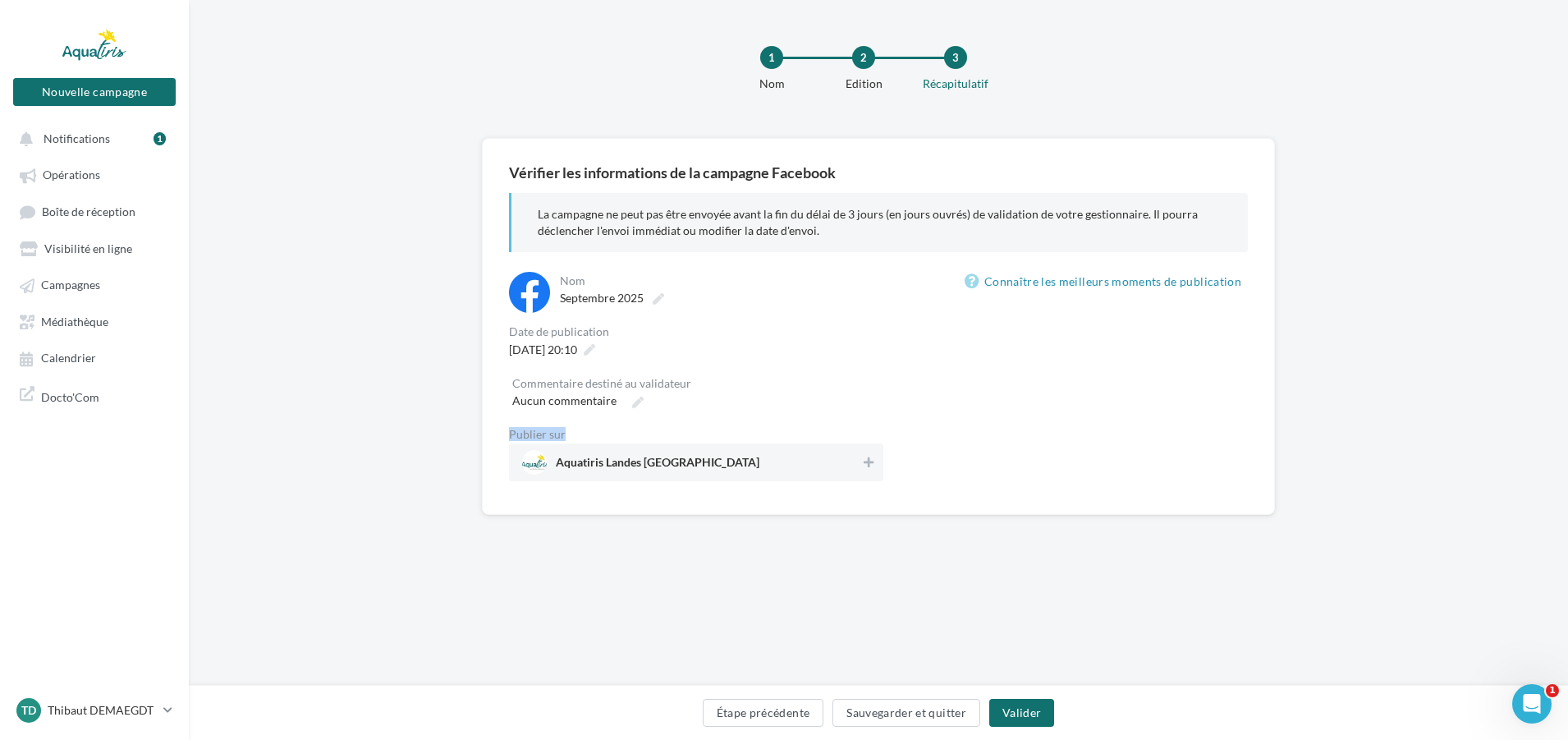
click at [701, 460] on span "Aquatiris Landes Pyrénées Atlantiques" at bounding box center [657, 465] width 204 height 19
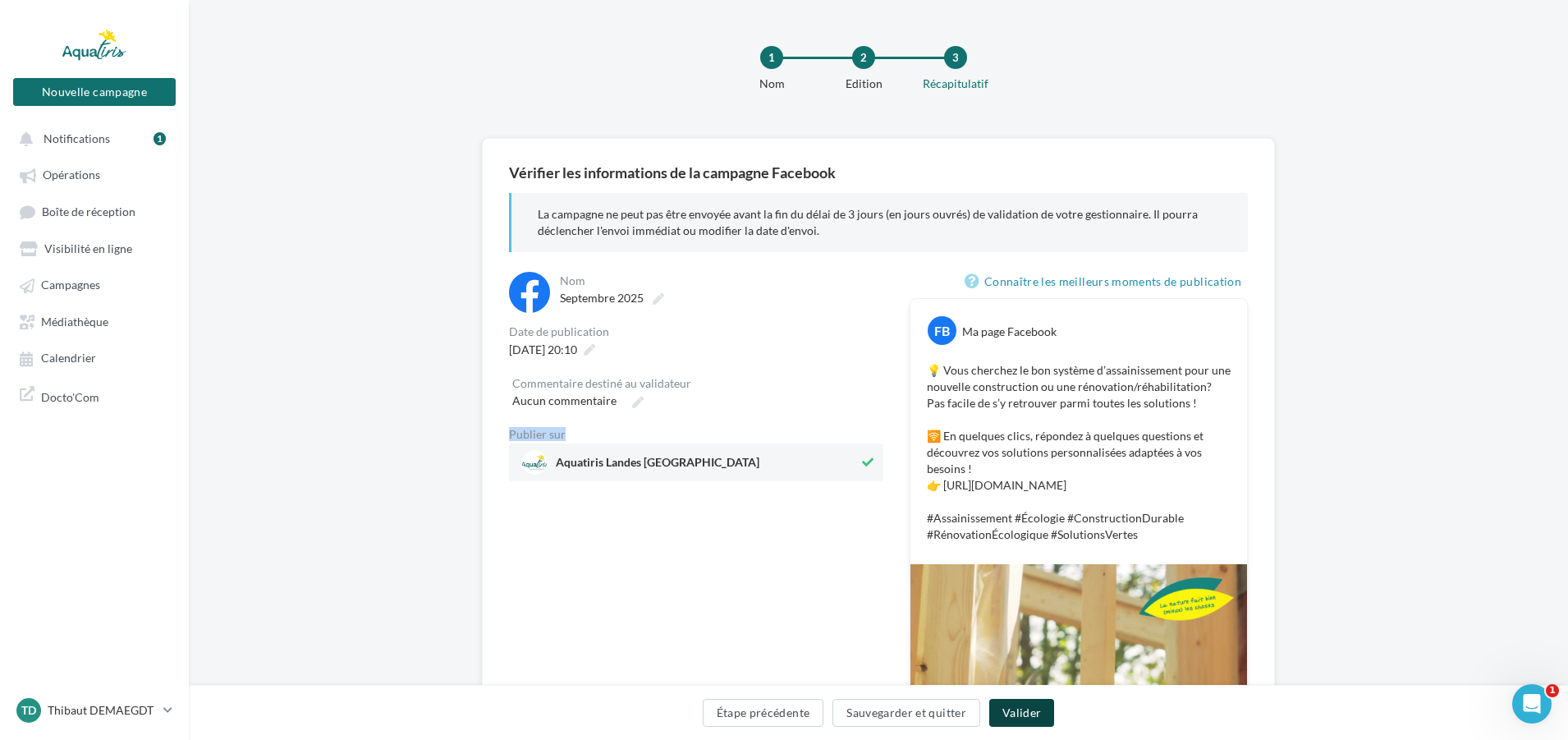
click at [1049, 701] on button "Valider" at bounding box center [1021, 713] width 65 height 28
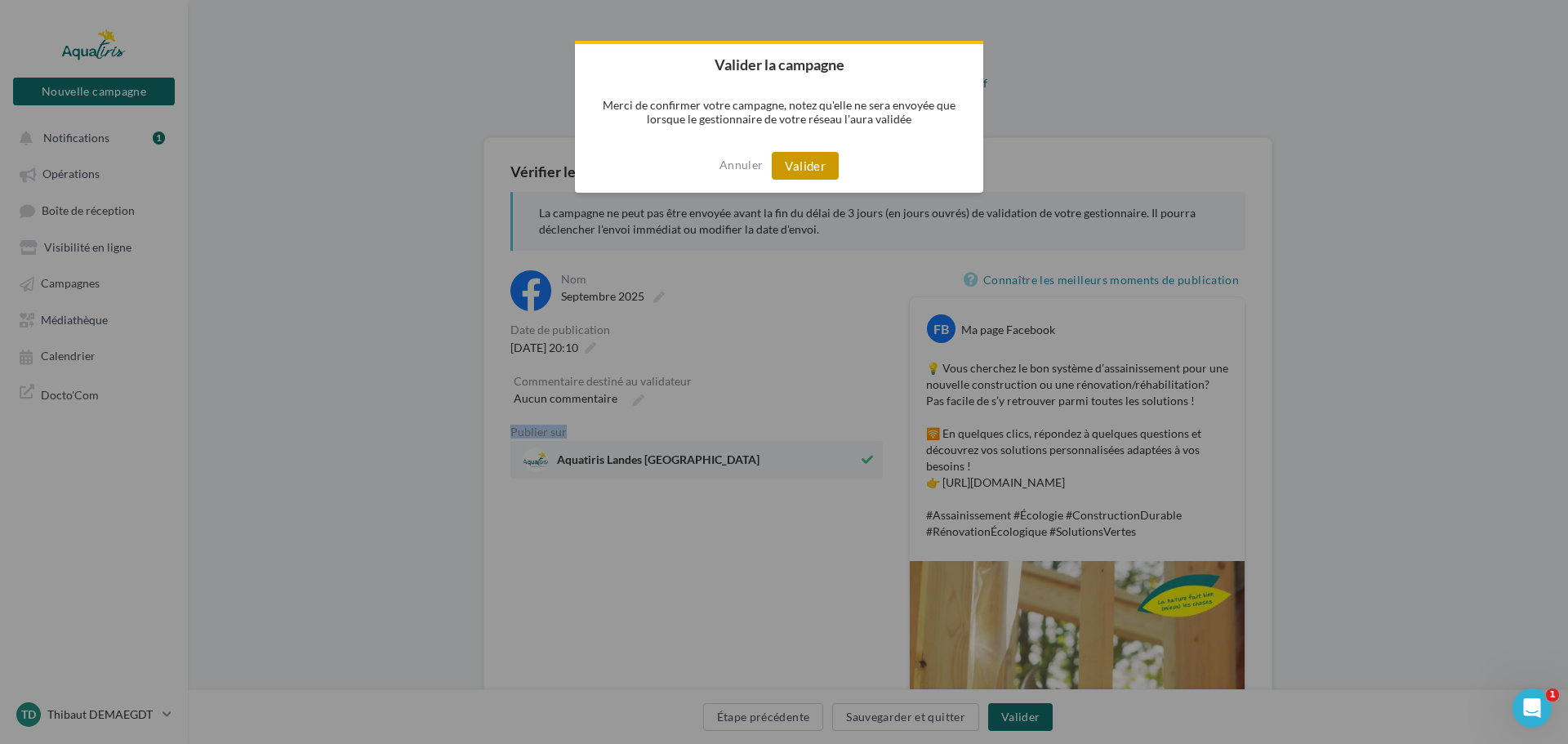
click at [823, 173] on button "Valider" at bounding box center [805, 166] width 67 height 28
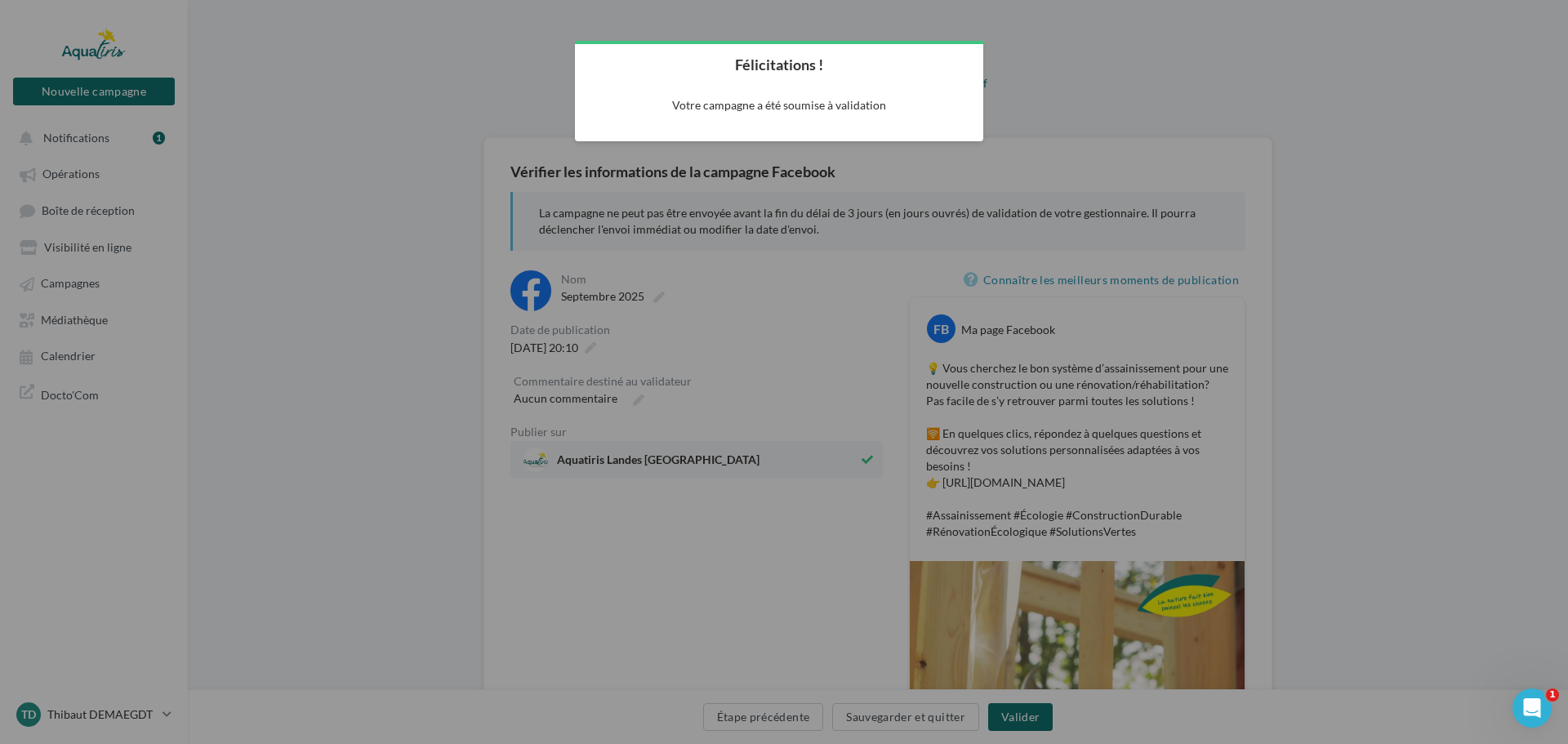
click at [326, 166] on div at bounding box center [784, 372] width 1568 height 744
click at [463, 126] on div at bounding box center [784, 372] width 1568 height 744
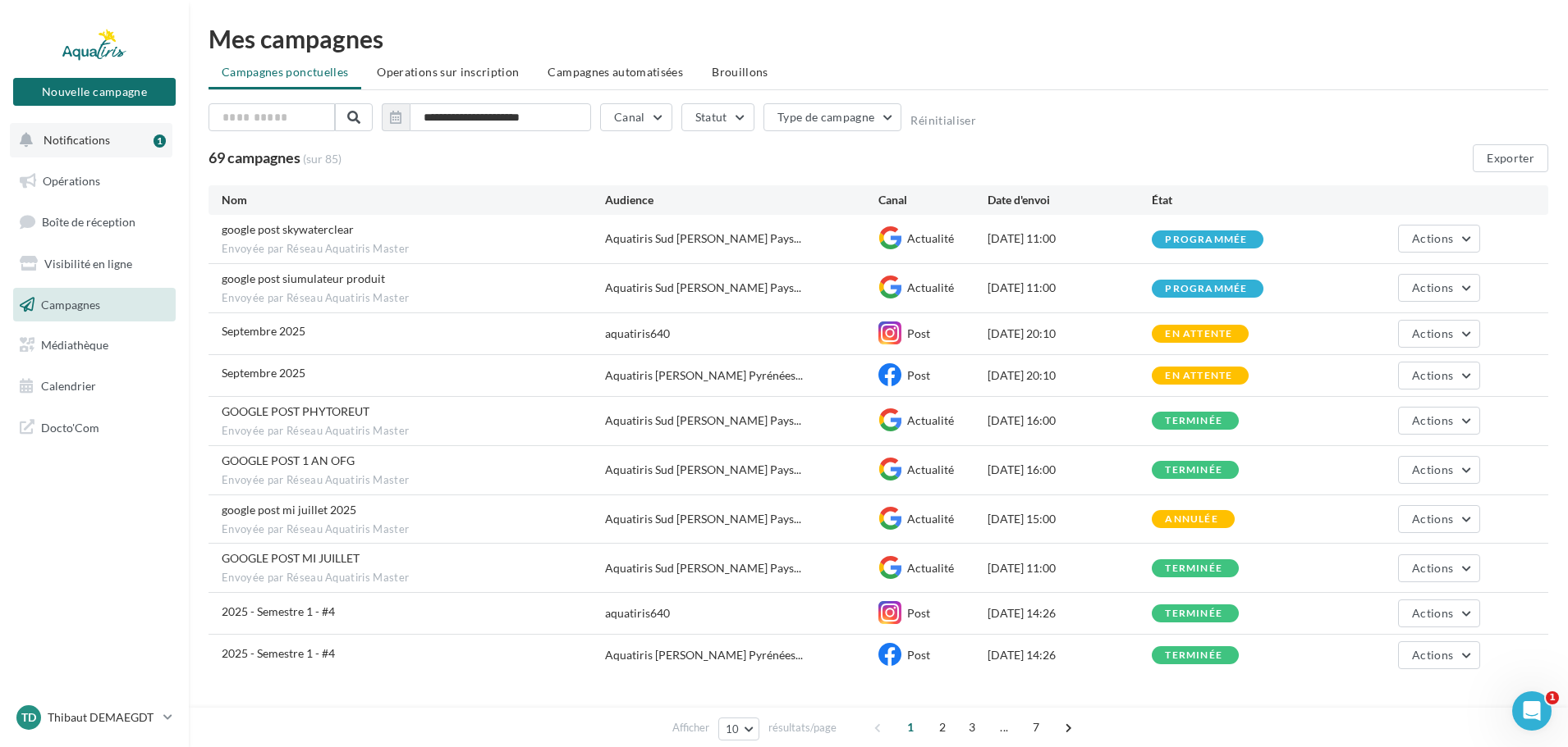
click at [81, 132] on span "Notifications" at bounding box center [77, 139] width 66 height 14
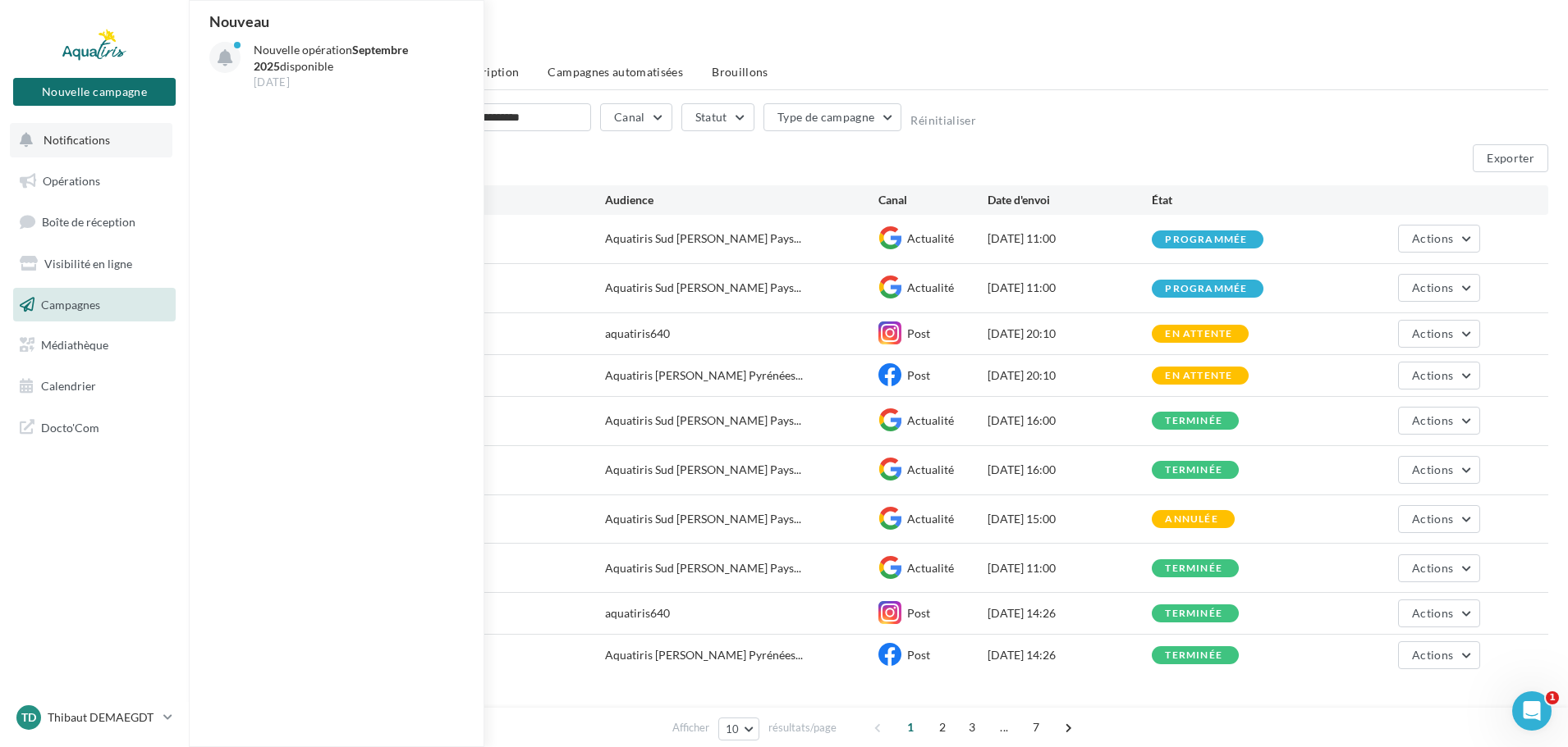
click at [81, 157] on button "Notifications Nouveau Nouvelle opération Septembre 2025 disponible [DATE]" at bounding box center [91, 139] width 163 height 34
